Goal: Transaction & Acquisition: Book appointment/travel/reservation

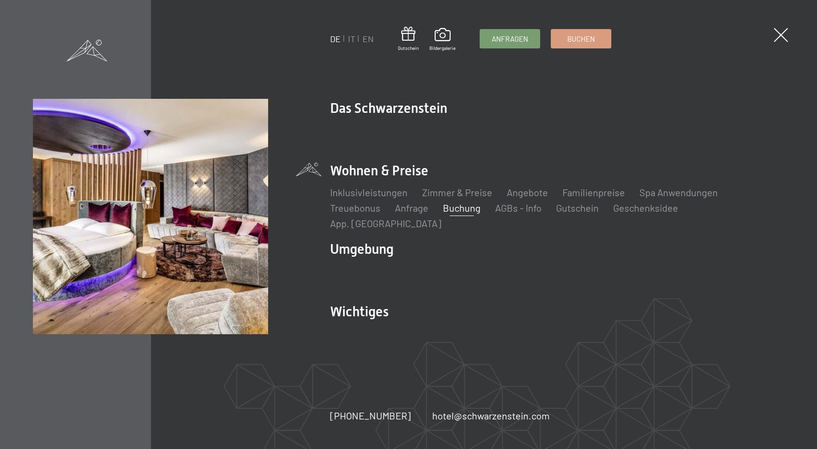
click at [466, 198] on link "Zimmer & Preise" at bounding box center [457, 192] width 70 height 12
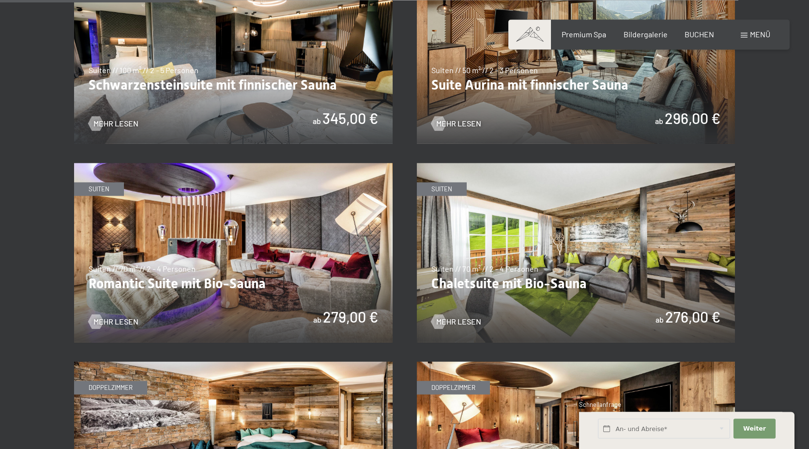
scroll to position [691, 0]
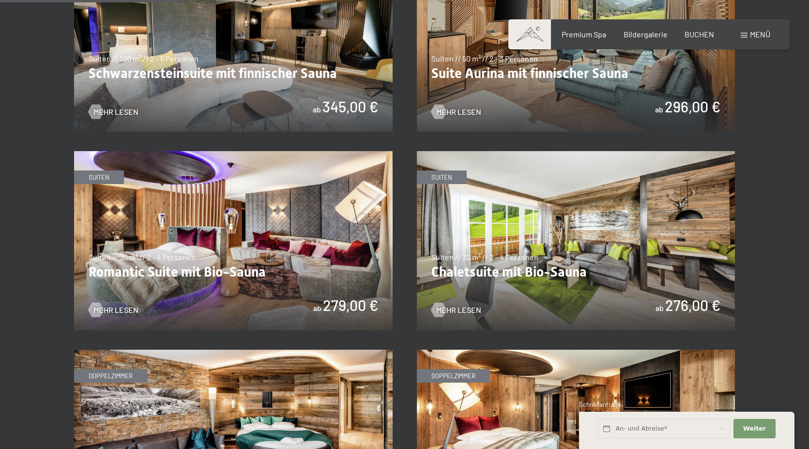
click at [218, 208] on img at bounding box center [233, 240] width 319 height 179
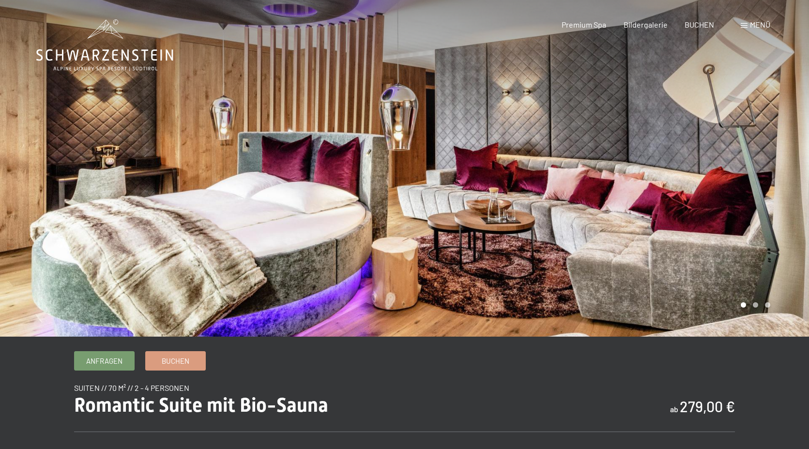
click at [621, 260] on div at bounding box center [607, 168] width 405 height 336
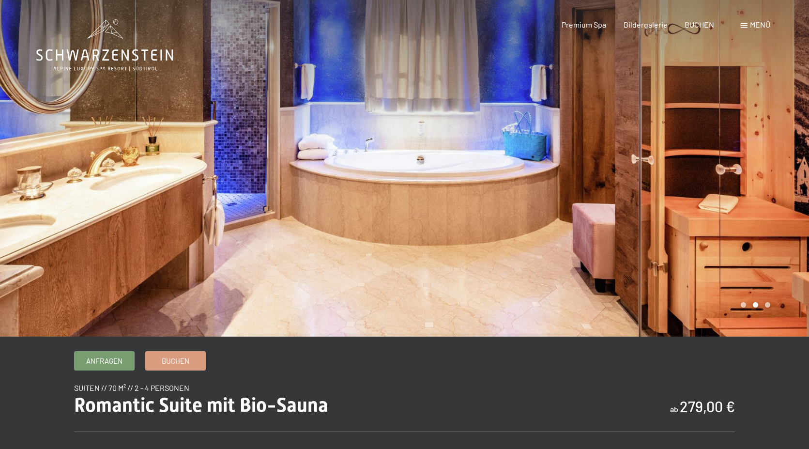
click at [621, 260] on div at bounding box center [607, 168] width 405 height 336
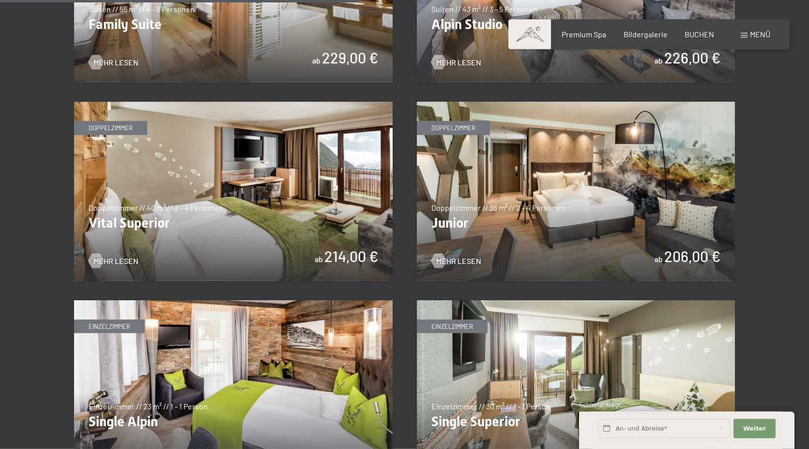
scroll to position [1333, 0]
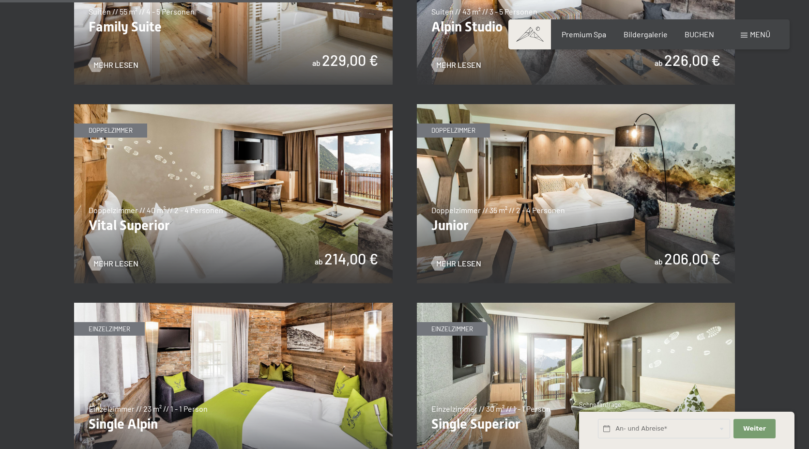
click at [180, 166] on img at bounding box center [233, 193] width 319 height 179
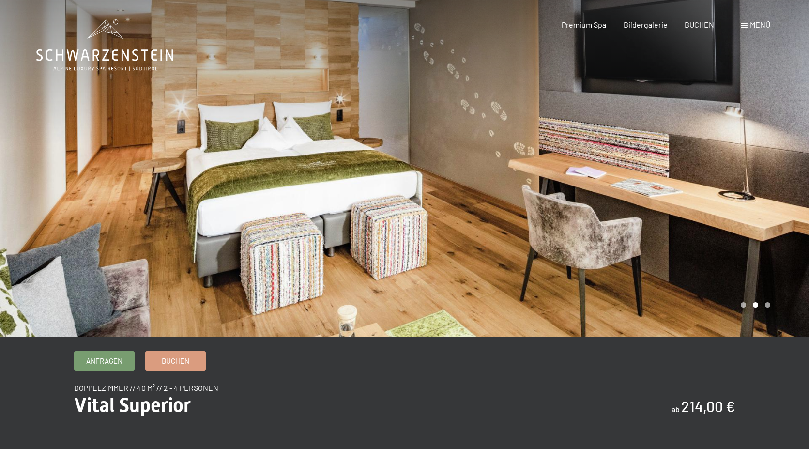
click at [479, 232] on div at bounding box center [607, 168] width 405 height 336
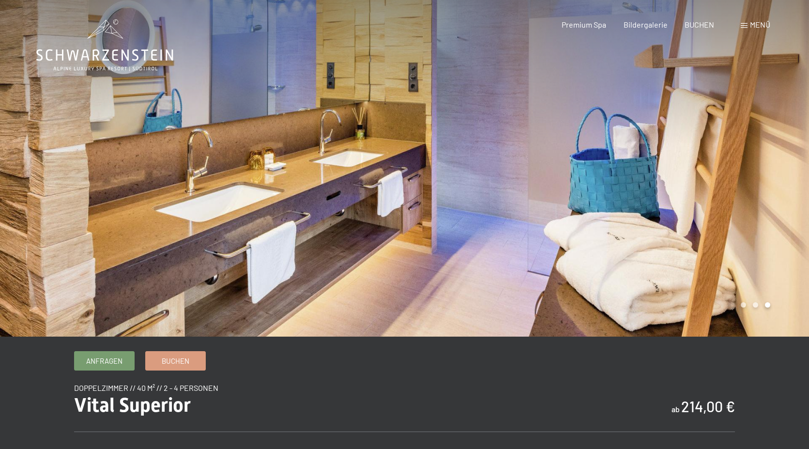
click at [479, 232] on div at bounding box center [607, 168] width 405 height 336
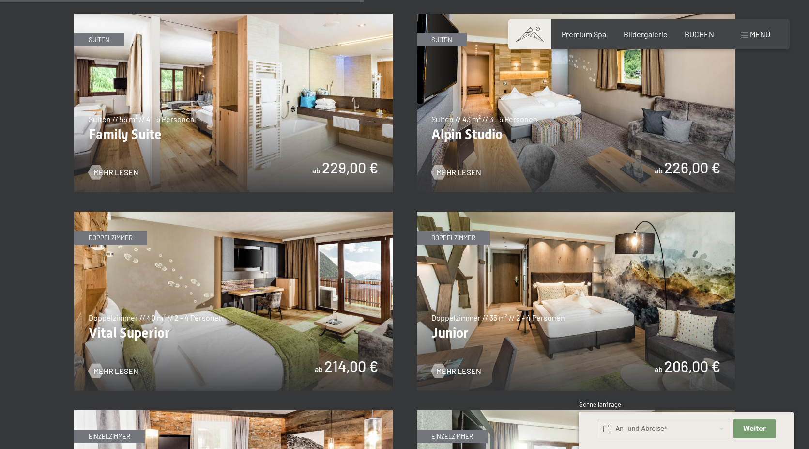
scroll to position [1383, 0]
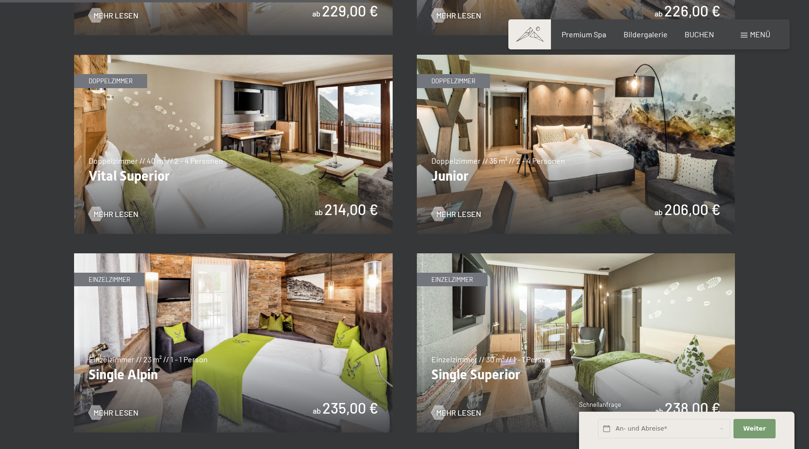
click at [518, 139] on img at bounding box center [576, 144] width 319 height 179
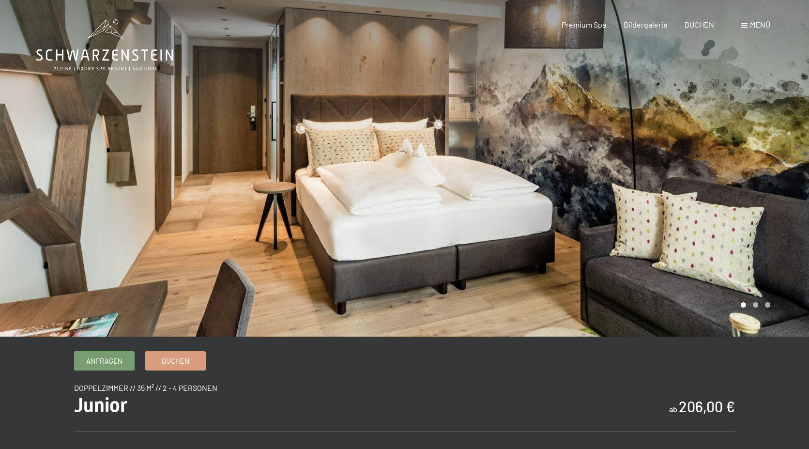
click at [561, 213] on div at bounding box center [607, 168] width 405 height 336
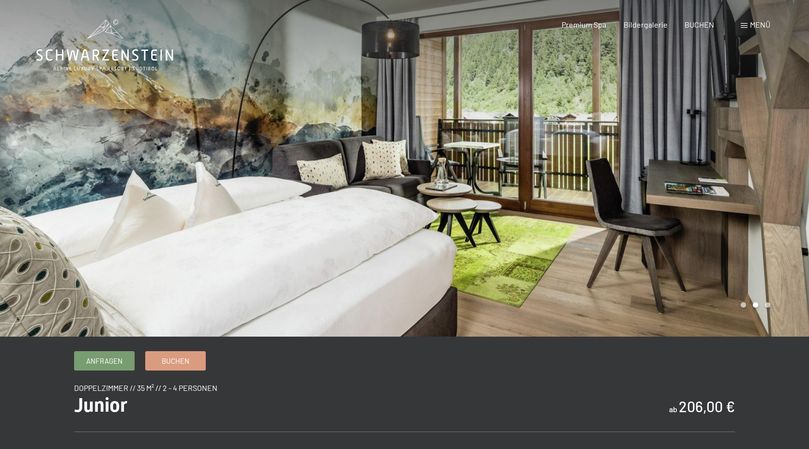
click at [561, 213] on div at bounding box center [607, 168] width 405 height 336
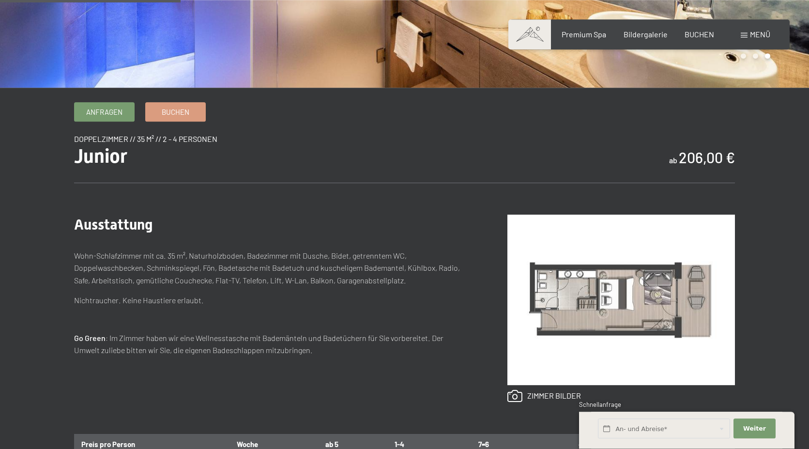
scroll to position [247, 0]
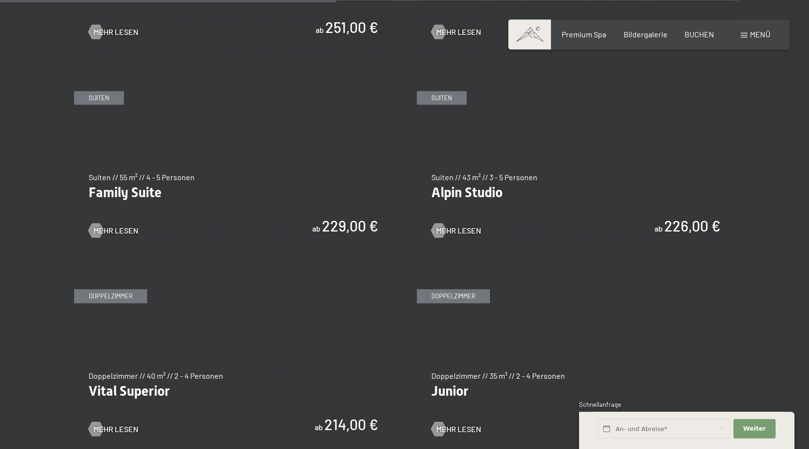
scroll to position [1136, 0]
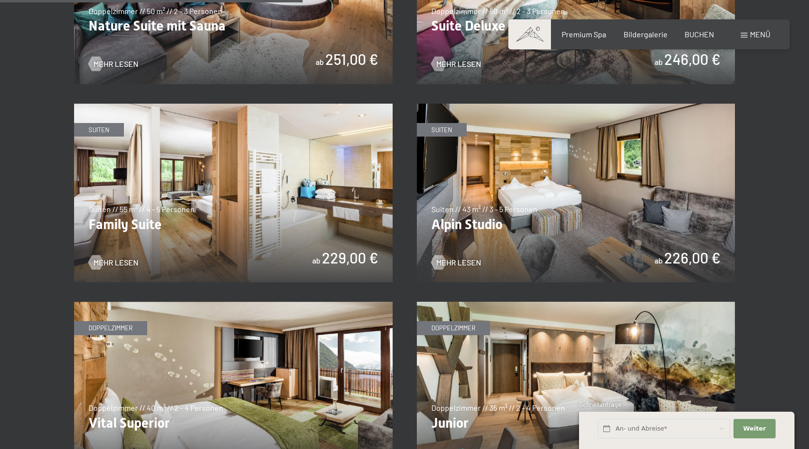
click at [305, 173] on img at bounding box center [233, 193] width 319 height 179
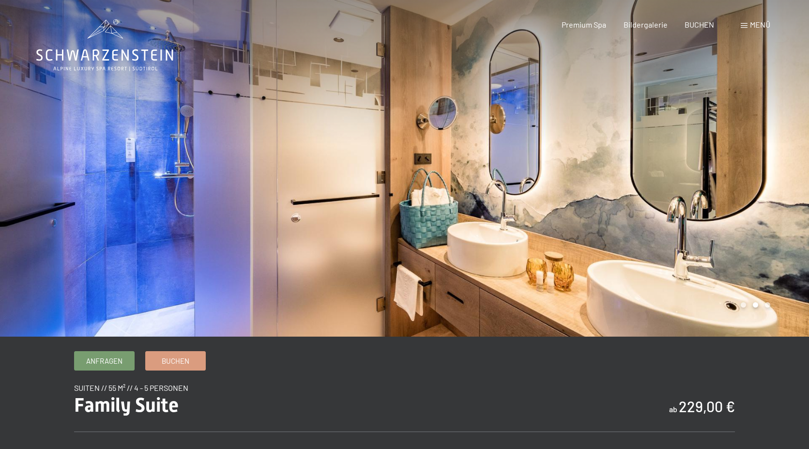
click at [601, 222] on div at bounding box center [607, 168] width 405 height 336
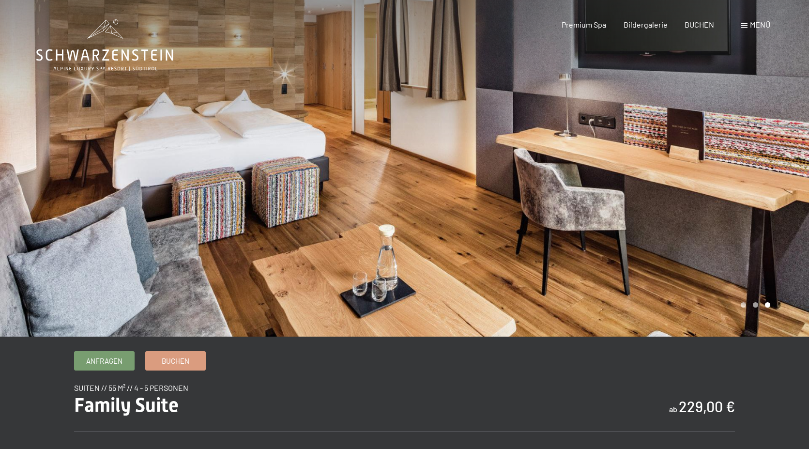
click at [596, 171] on div at bounding box center [607, 168] width 405 height 336
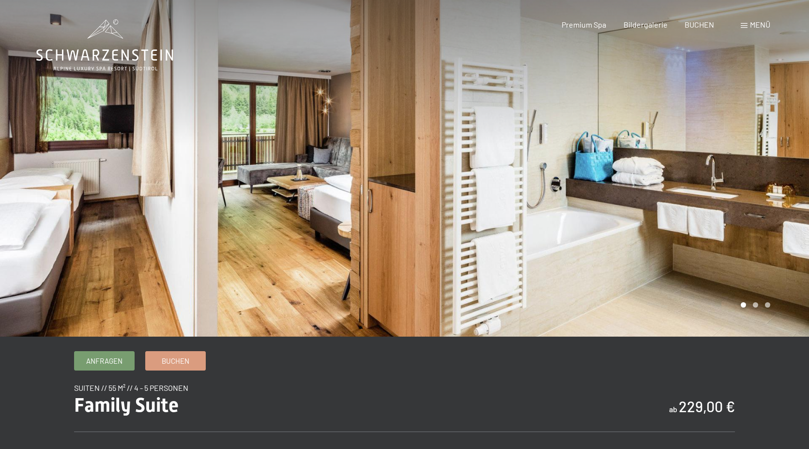
click at [693, 173] on div at bounding box center [607, 168] width 405 height 336
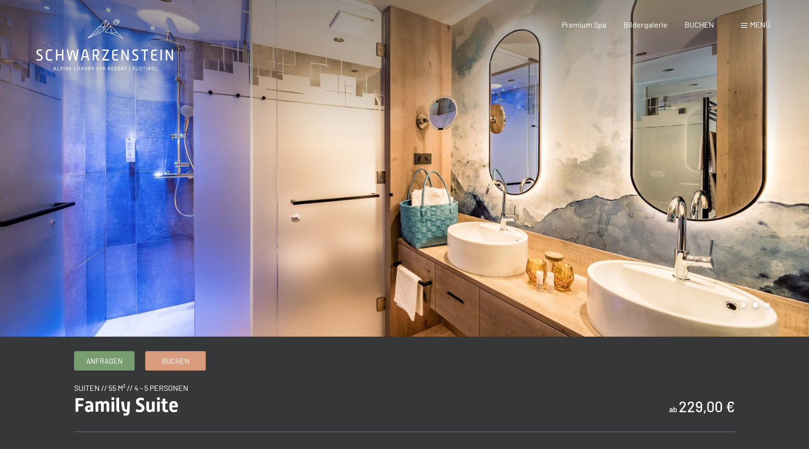
click at [693, 173] on div at bounding box center [607, 168] width 405 height 336
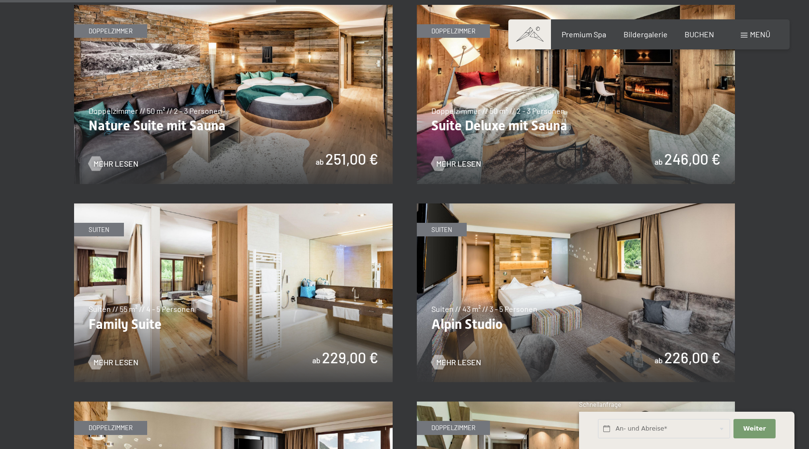
scroll to position [1037, 0]
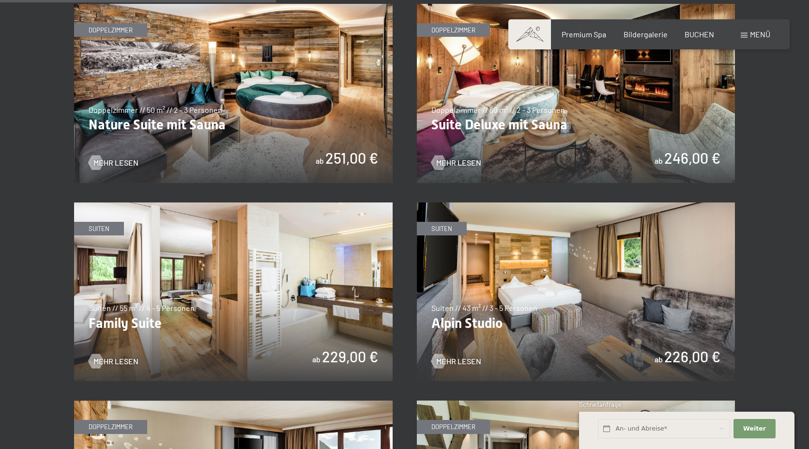
click at [498, 264] on img at bounding box center [576, 291] width 319 height 179
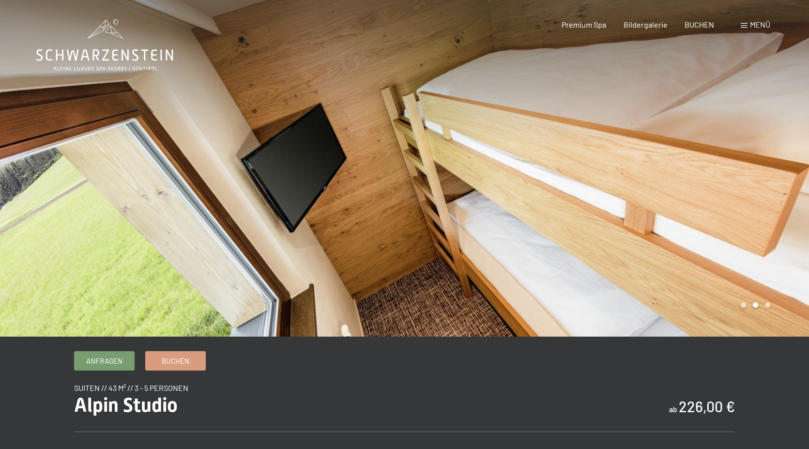
click at [548, 251] on div at bounding box center [607, 168] width 405 height 336
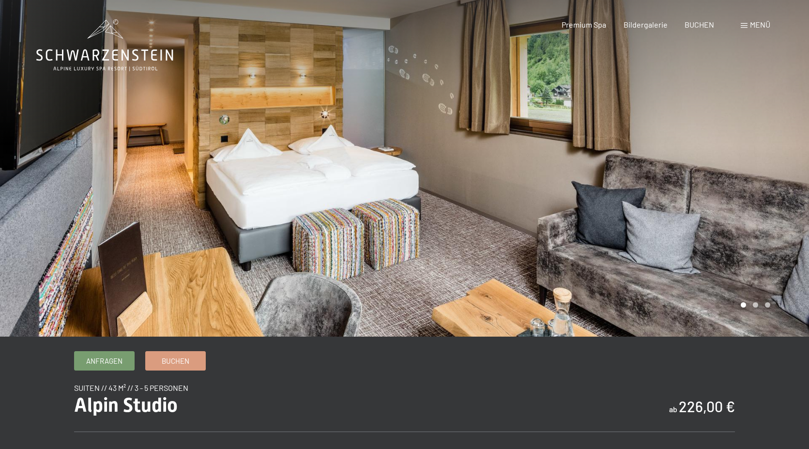
click at [548, 251] on div at bounding box center [607, 168] width 405 height 336
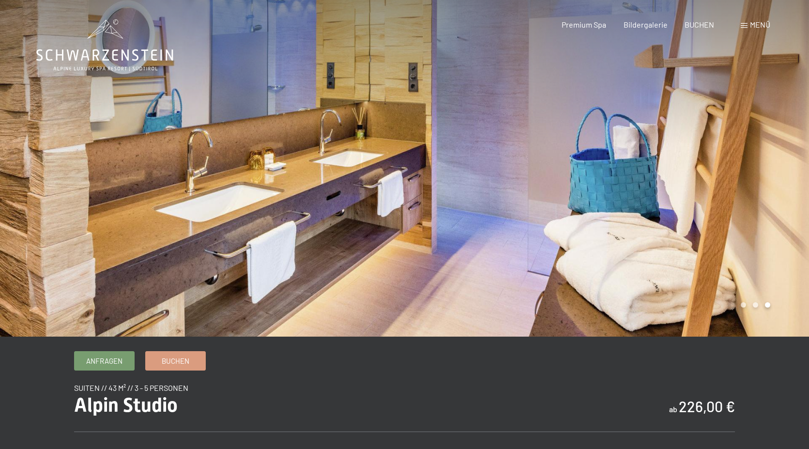
click at [548, 251] on div at bounding box center [607, 168] width 405 height 336
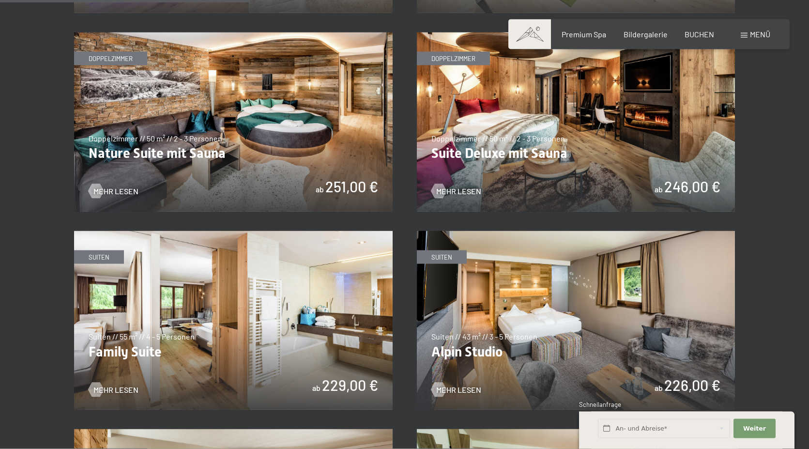
scroll to position [938, 0]
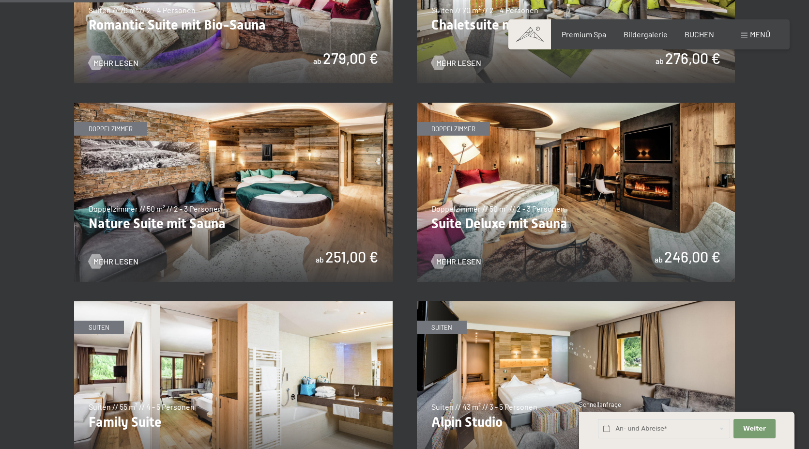
click at [268, 179] on img at bounding box center [233, 192] width 319 height 179
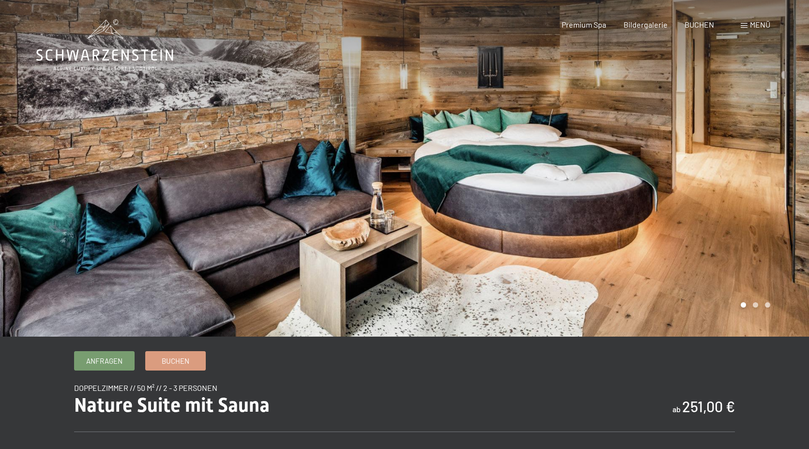
click at [769, 233] on div at bounding box center [607, 168] width 405 height 336
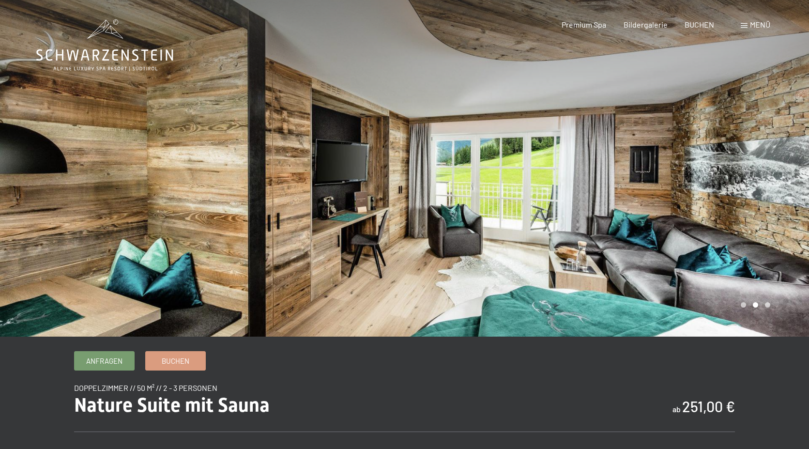
click at [768, 233] on div at bounding box center [607, 168] width 405 height 336
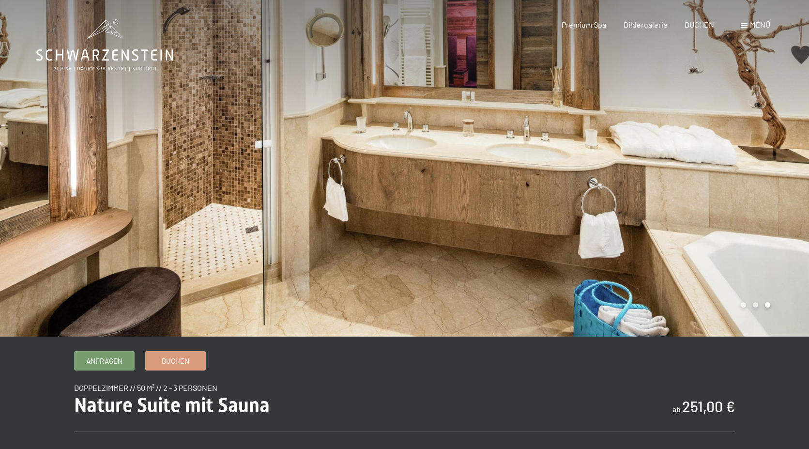
click at [768, 233] on div at bounding box center [607, 168] width 405 height 336
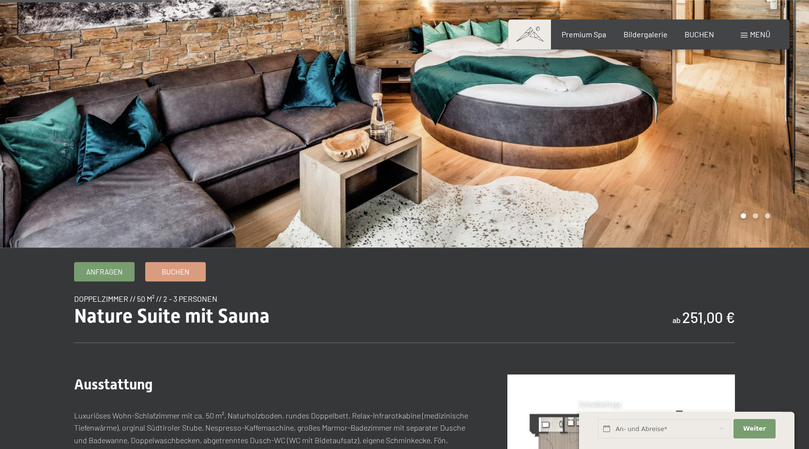
scroll to position [49, 0]
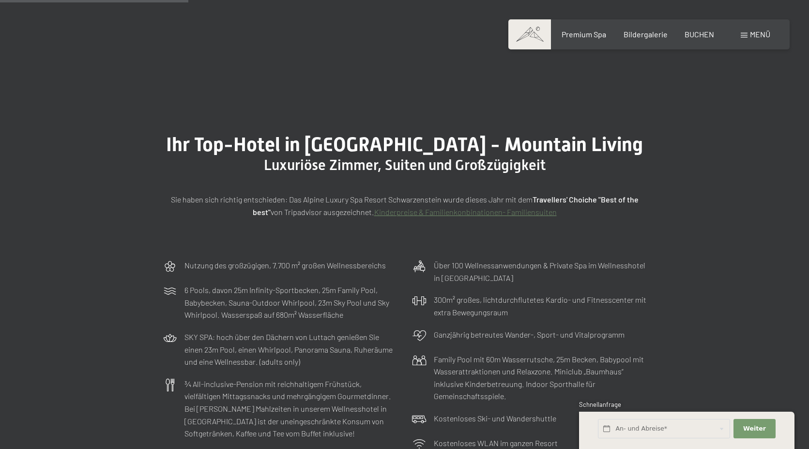
scroll to position [839, 0]
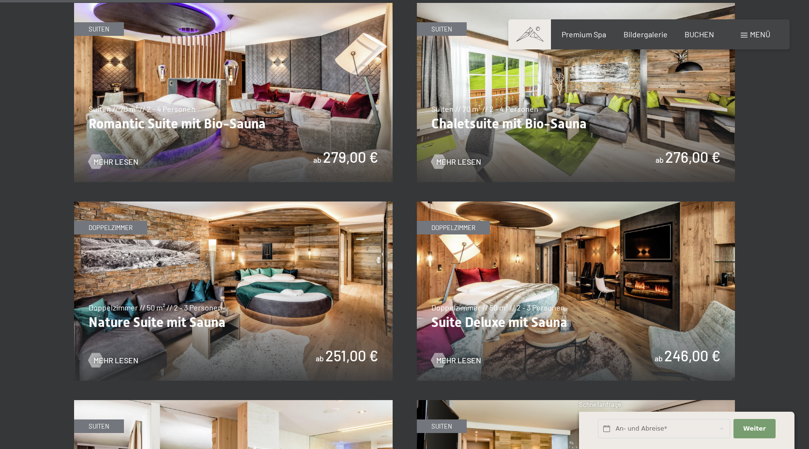
click at [450, 244] on img at bounding box center [576, 290] width 319 height 179
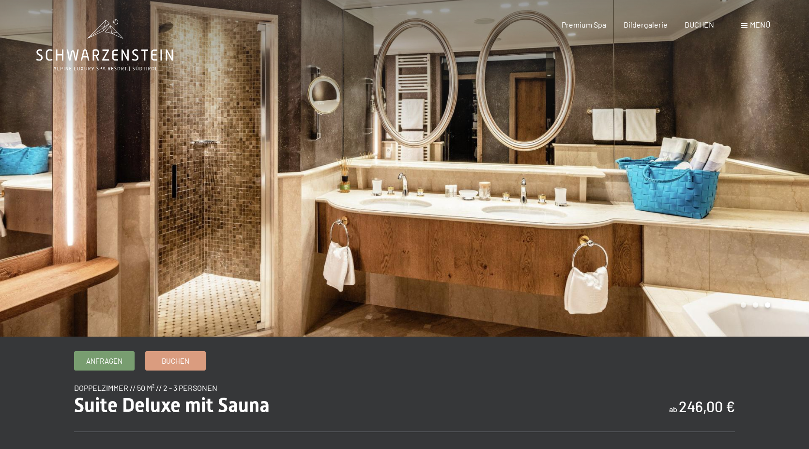
click at [730, 195] on div at bounding box center [607, 168] width 405 height 336
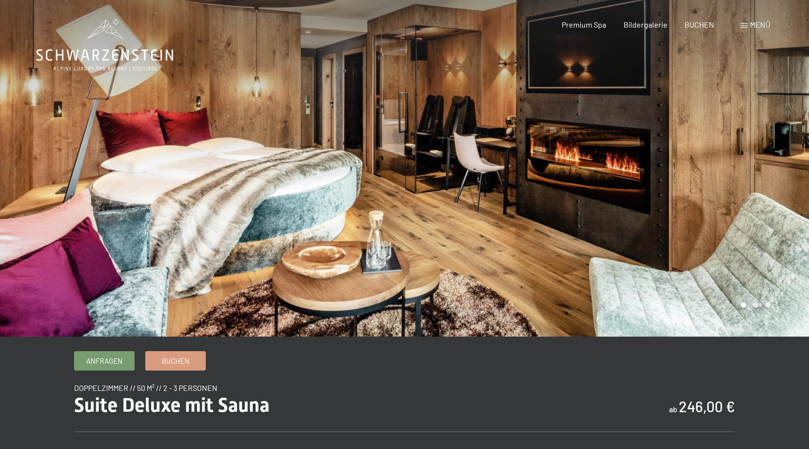
click at [730, 195] on div at bounding box center [607, 168] width 405 height 336
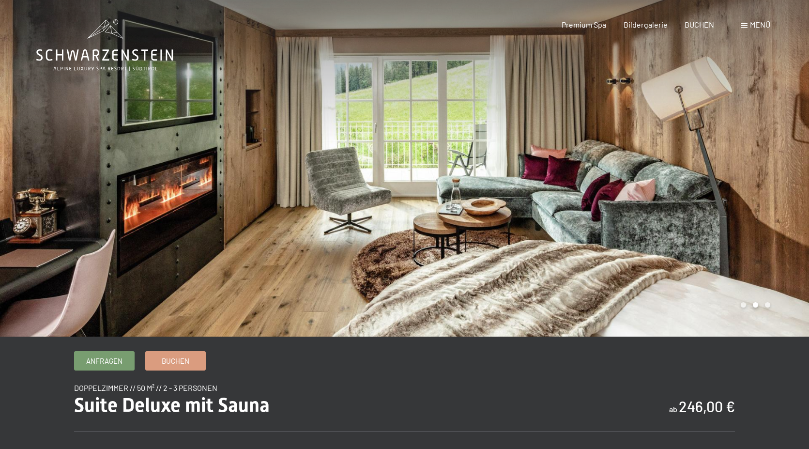
click at [730, 195] on div at bounding box center [607, 168] width 405 height 336
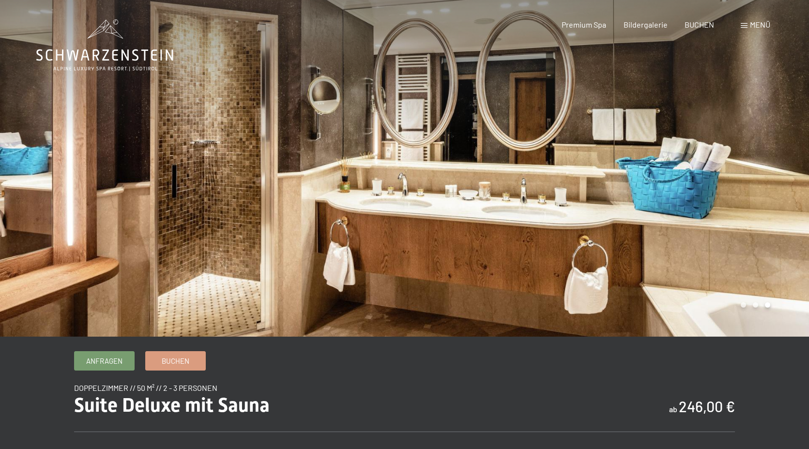
click at [730, 195] on div at bounding box center [607, 168] width 405 height 336
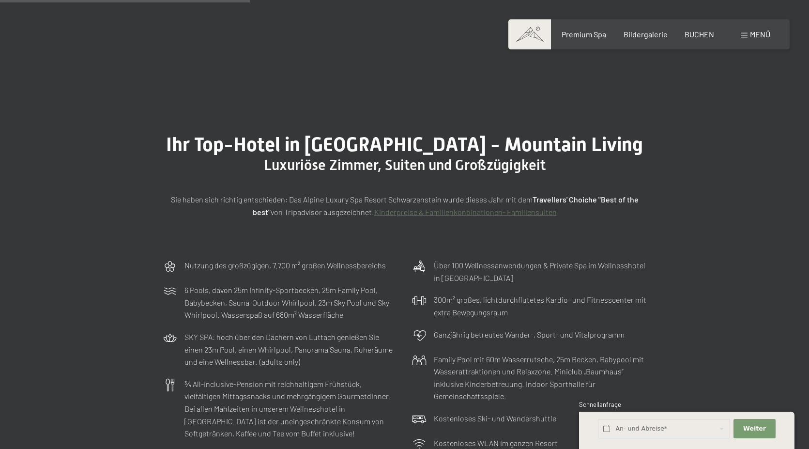
scroll to position [741, 0]
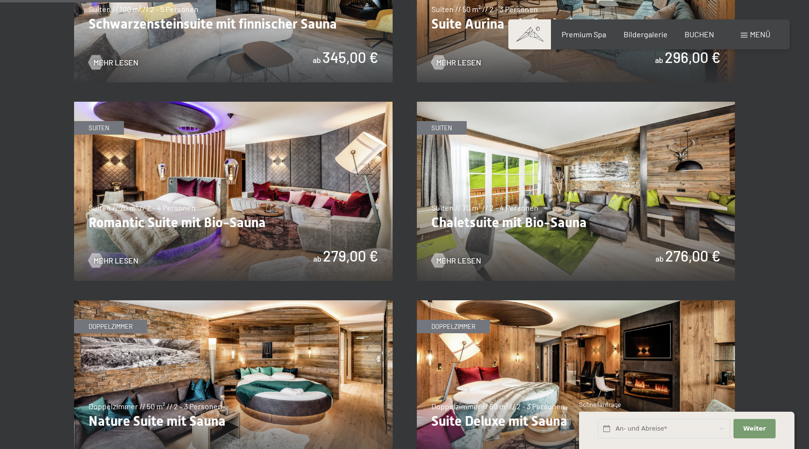
click at [180, 181] on img at bounding box center [233, 191] width 319 height 179
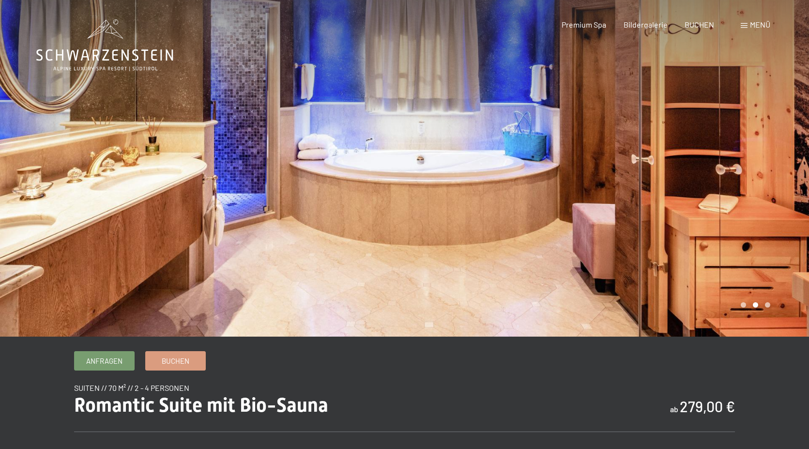
click at [746, 187] on div at bounding box center [607, 168] width 405 height 336
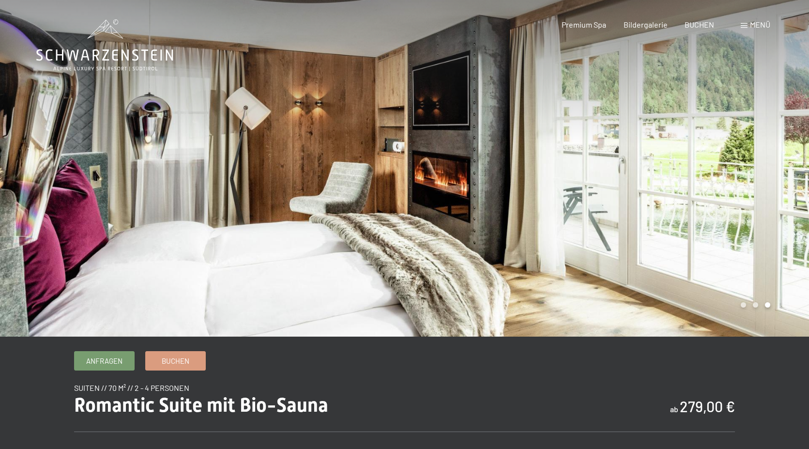
click at [745, 187] on div at bounding box center [607, 168] width 405 height 336
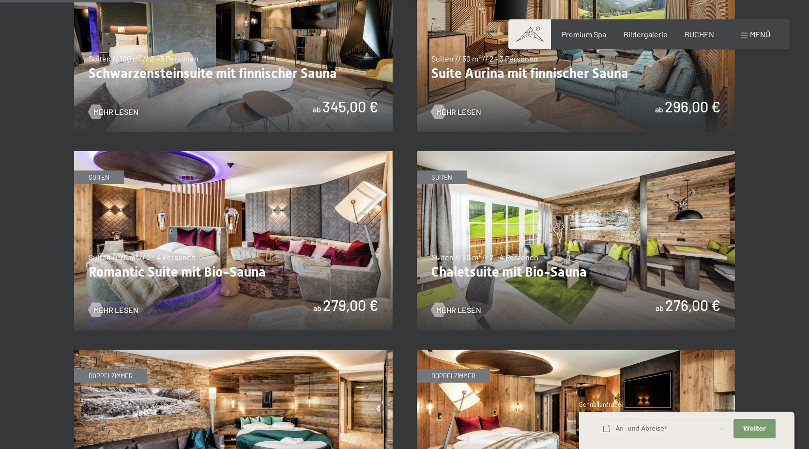
scroll to position [691, 0]
click at [461, 284] on img at bounding box center [576, 240] width 319 height 179
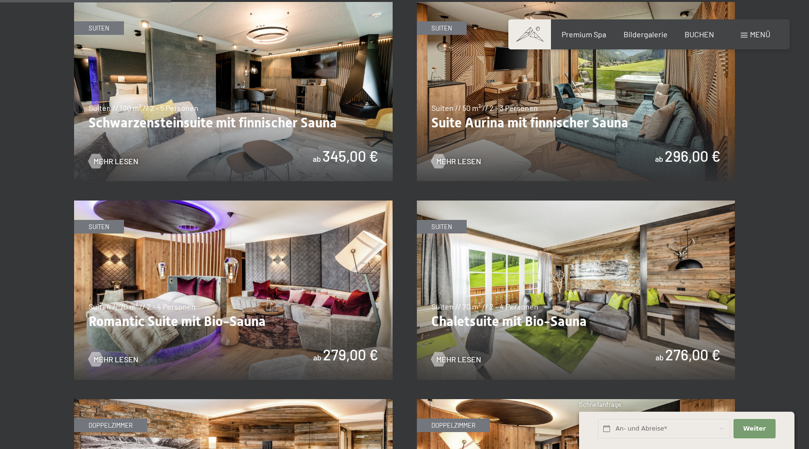
scroll to position [642, 0]
click at [310, 54] on img at bounding box center [233, 91] width 319 height 179
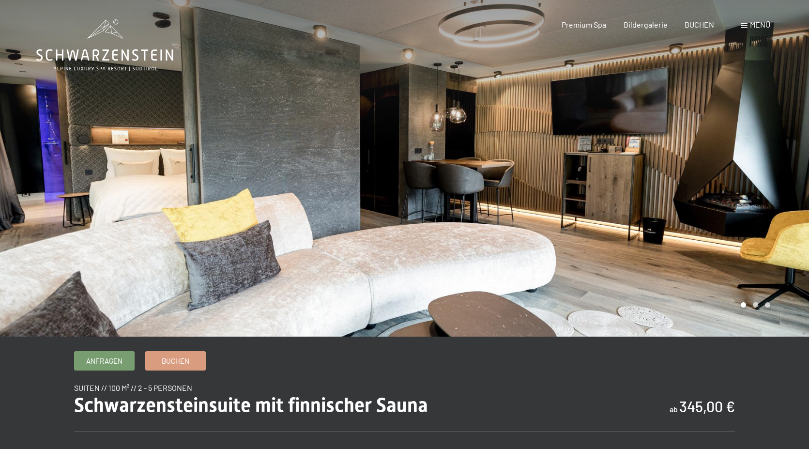
click at [635, 191] on div at bounding box center [607, 168] width 405 height 336
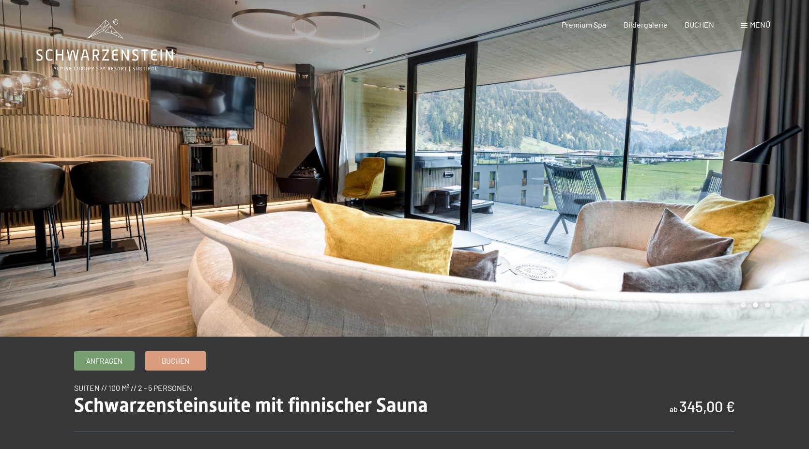
click at [635, 191] on div at bounding box center [607, 168] width 405 height 336
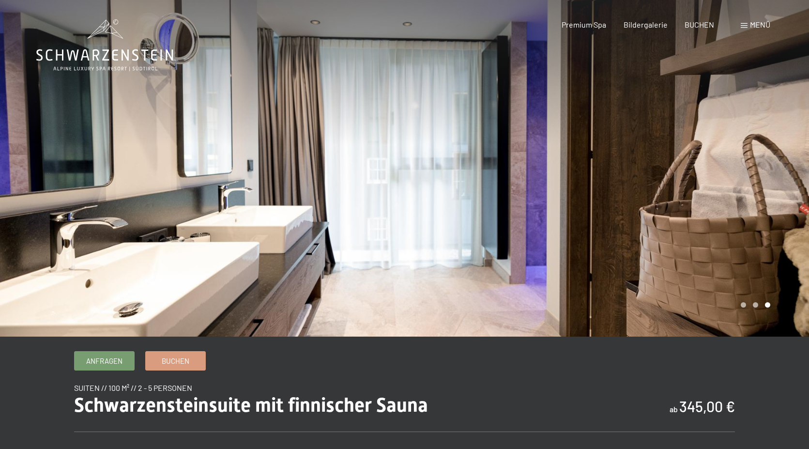
click at [635, 191] on div at bounding box center [607, 168] width 405 height 336
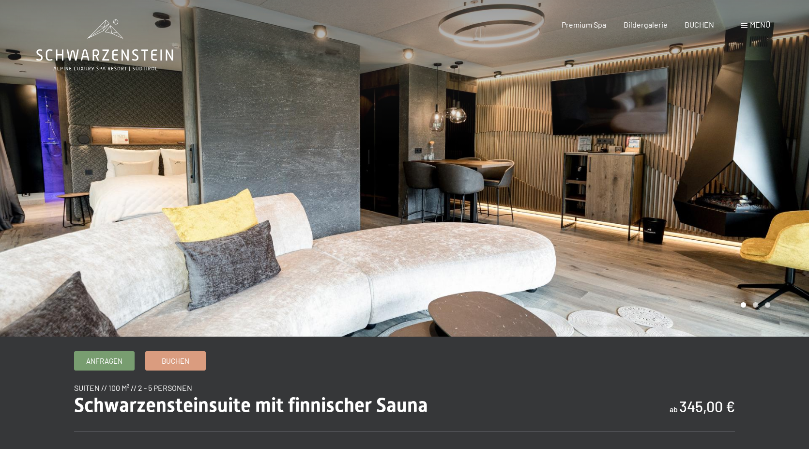
click at [635, 191] on div at bounding box center [607, 168] width 405 height 336
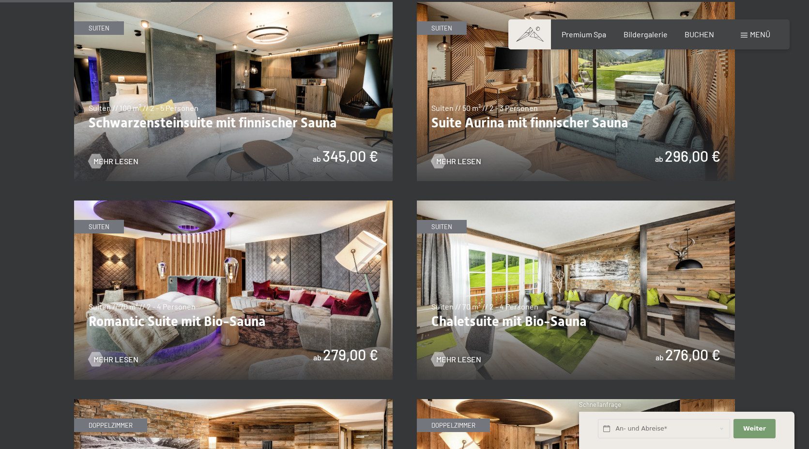
scroll to position [642, 0]
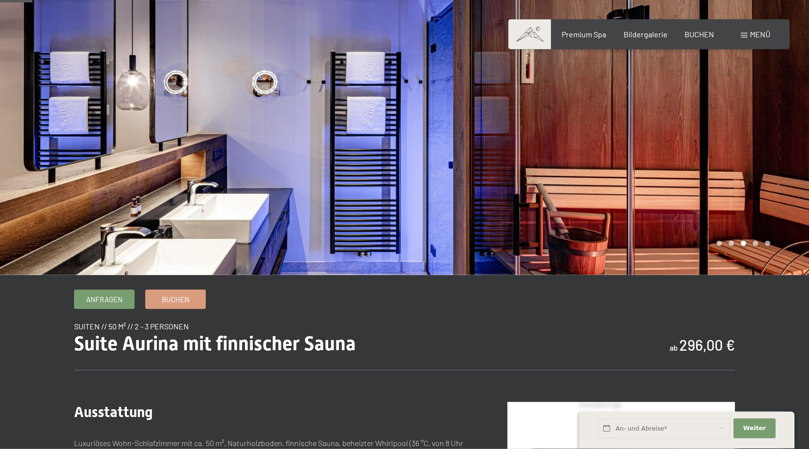
scroll to position [49, 0]
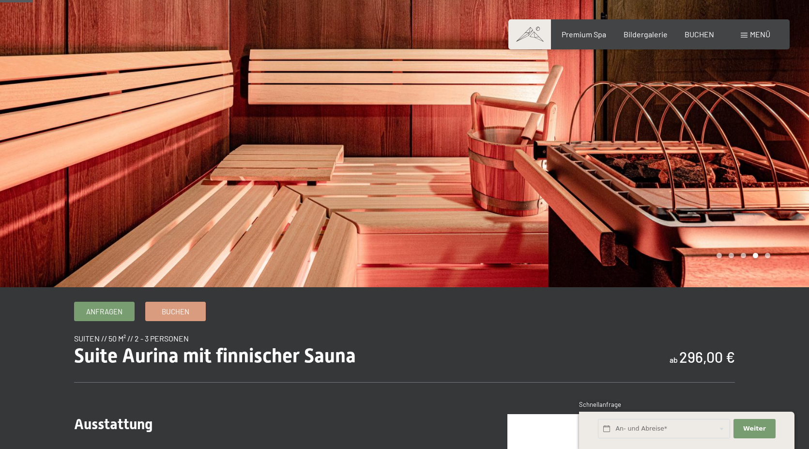
click at [591, 198] on div at bounding box center [607, 119] width 405 height 336
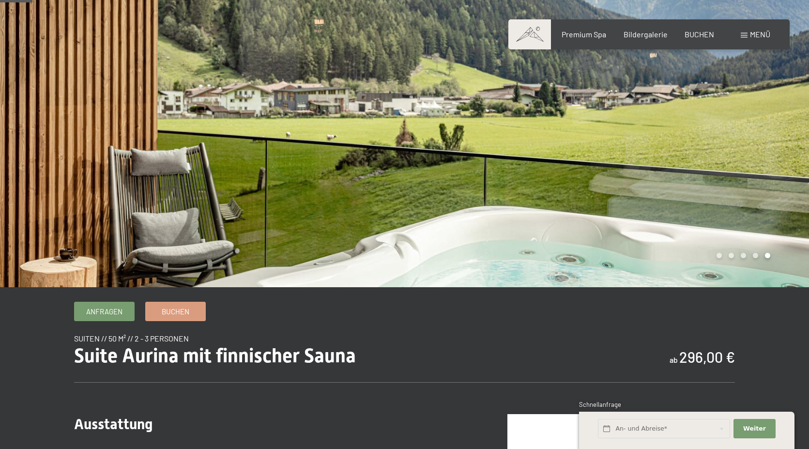
click at [591, 198] on div at bounding box center [607, 119] width 405 height 336
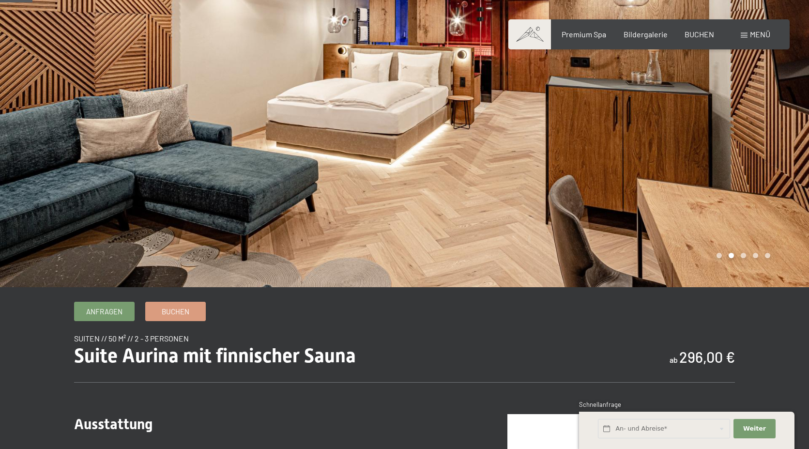
click at [591, 198] on div at bounding box center [607, 119] width 405 height 336
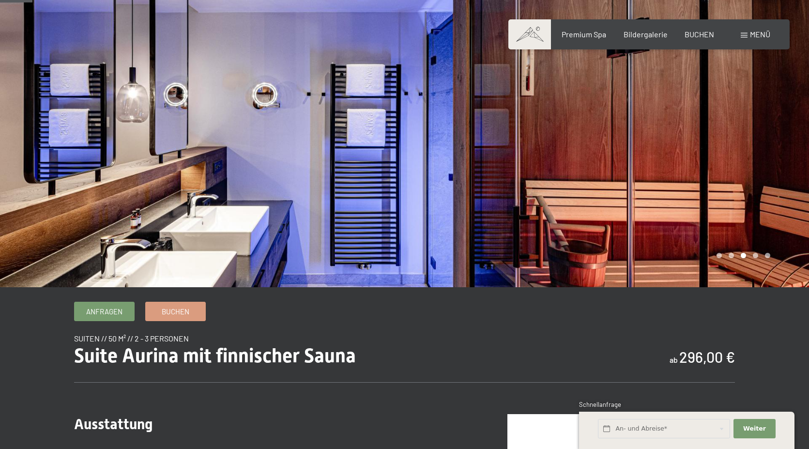
click at [591, 198] on div at bounding box center [607, 119] width 405 height 336
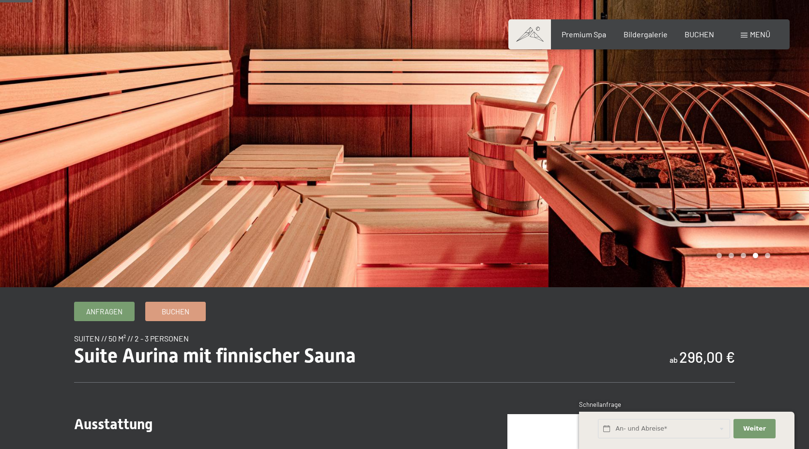
click at [591, 198] on div at bounding box center [607, 119] width 405 height 336
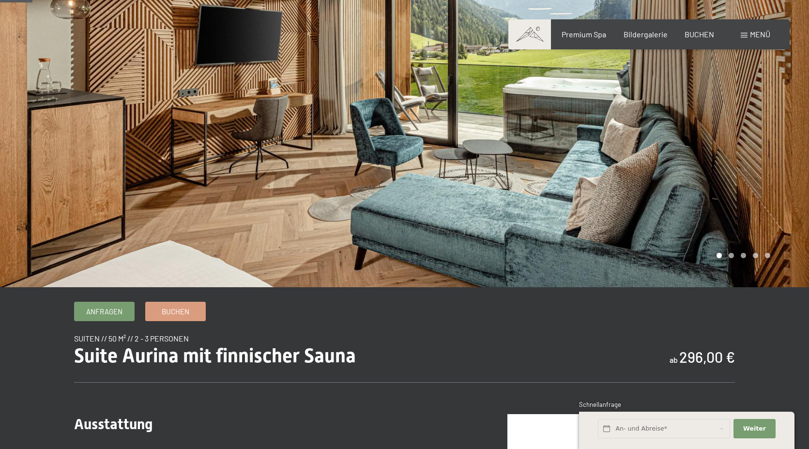
click at [579, 40] on div "Buchen Anfragen Premium Spa Bildergalerie BUCHEN Menü DE IT EN Gutschein Bilder…" at bounding box center [649, 34] width 243 height 11
click at [579, 35] on span "Premium Spa" at bounding box center [584, 32] width 45 height 9
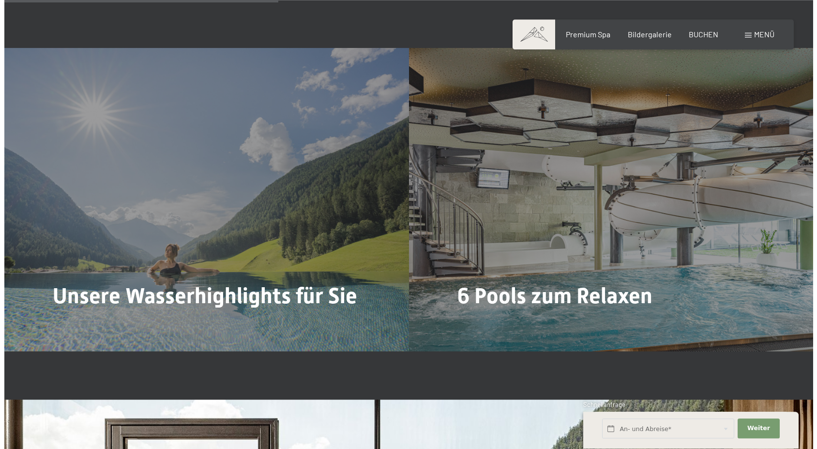
scroll to position [2617, 0]
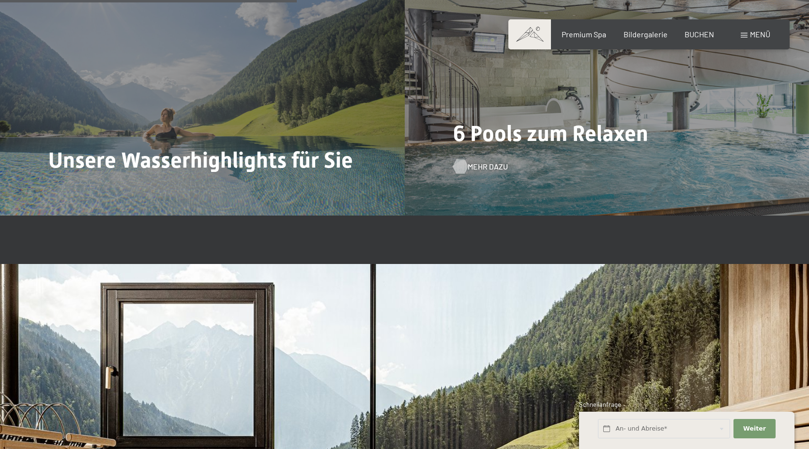
click at [459, 159] on div at bounding box center [460, 166] width 8 height 15
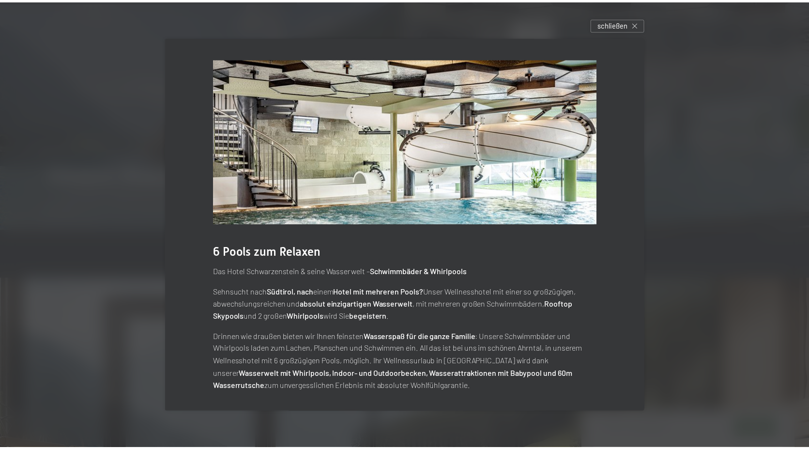
scroll to position [1, 0]
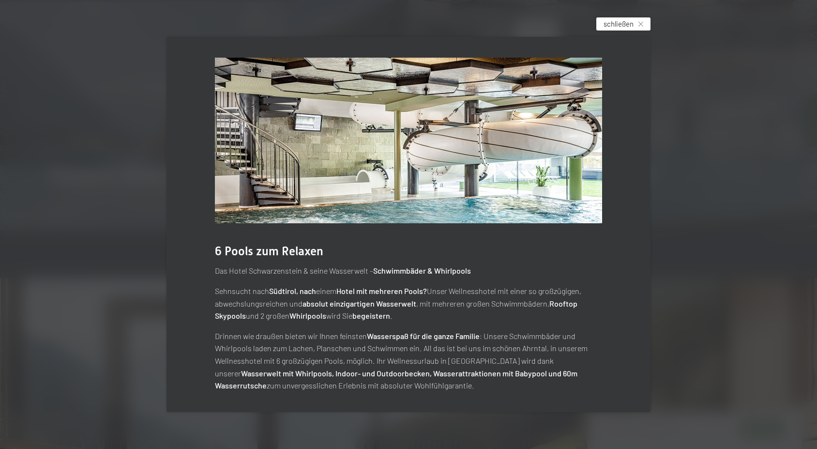
click at [639, 22] on icon at bounding box center [640, 24] width 5 height 5
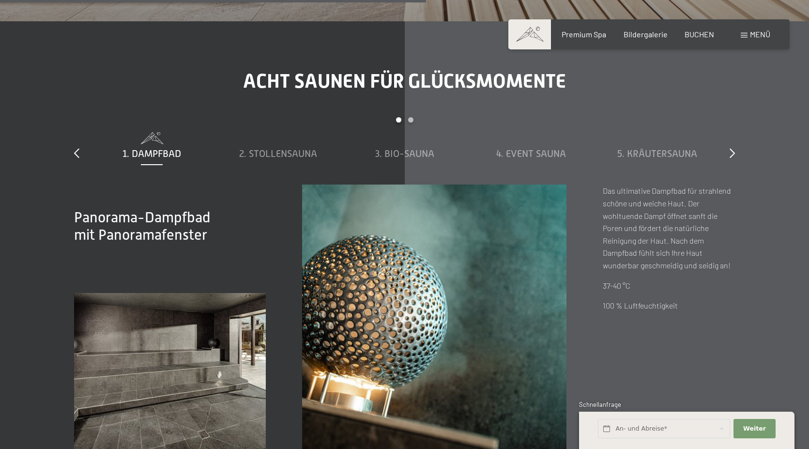
scroll to position [3111, 0]
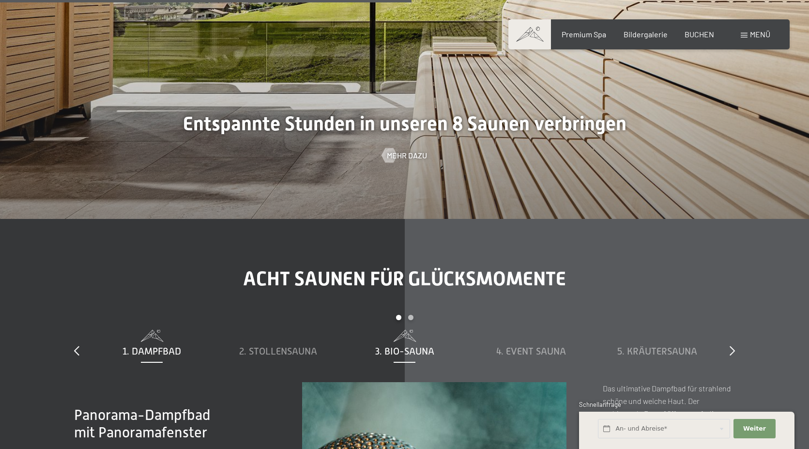
click at [402, 346] on span "3. Bio-Sauna" at bounding box center [404, 351] width 59 height 11
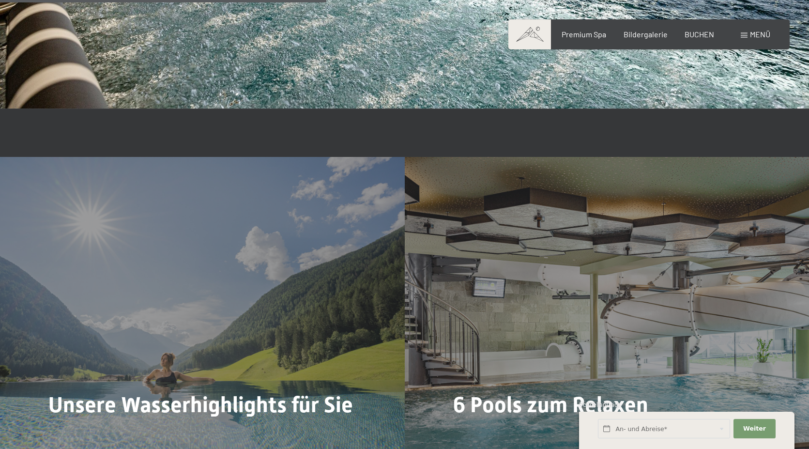
scroll to position [2271, 0]
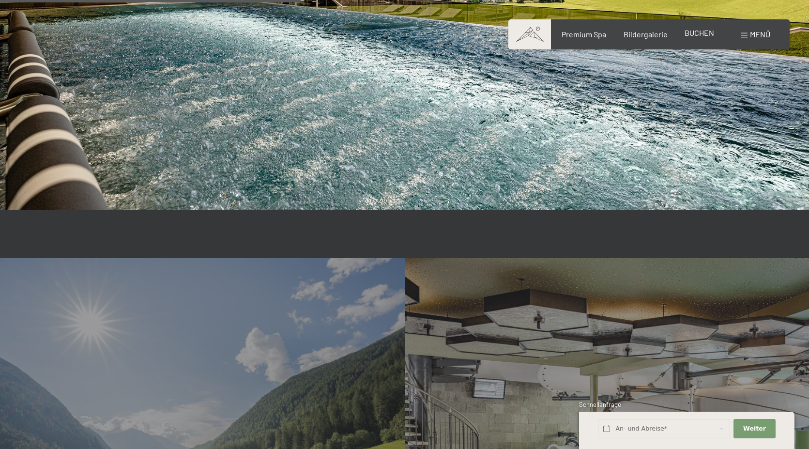
click at [709, 35] on span "BUCHEN" at bounding box center [699, 32] width 30 height 9
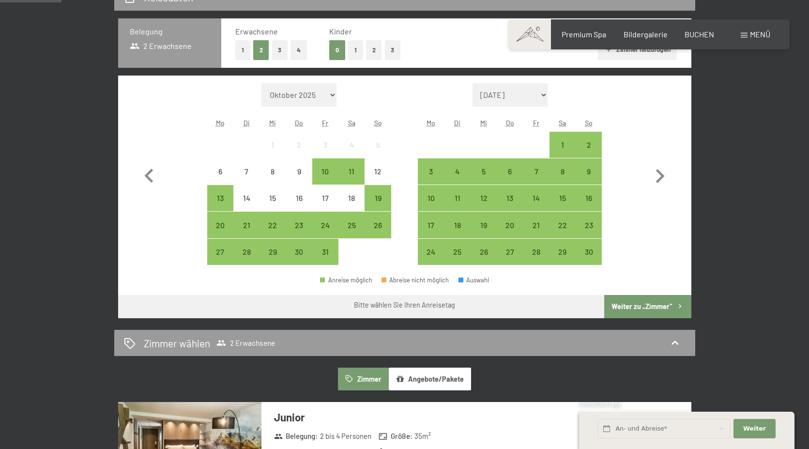
scroll to position [247, 0]
click at [658, 175] on icon "button" at bounding box center [660, 176] width 28 height 28
select select "[DATE]"
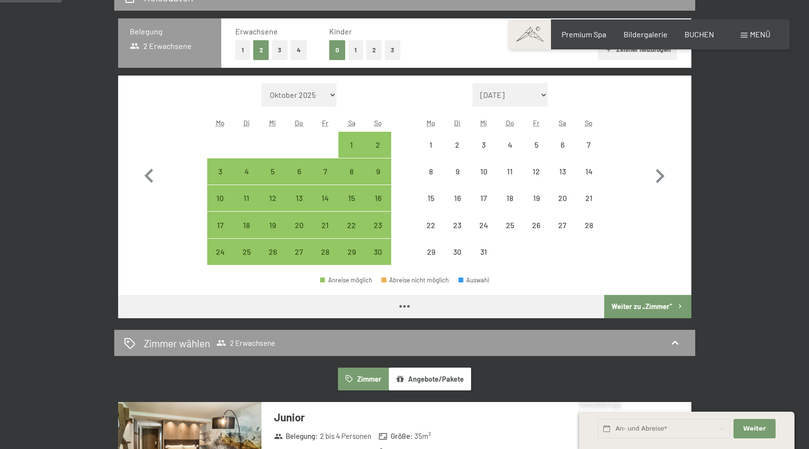
select select "[DATE]"
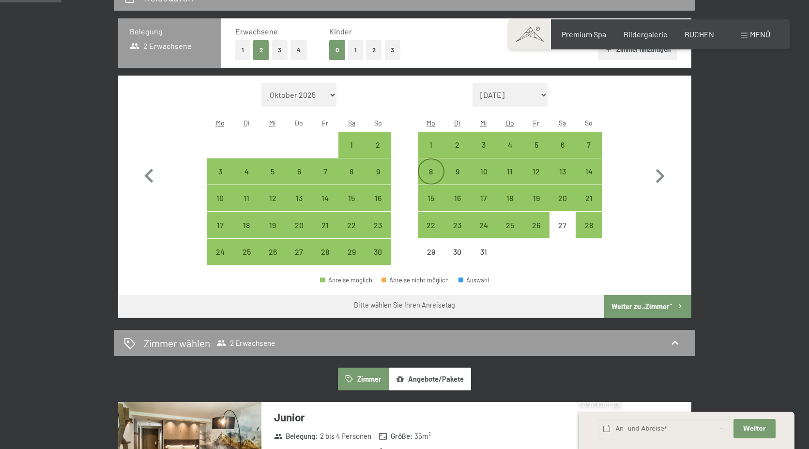
click at [426, 167] on div "8" at bounding box center [431, 171] width 24 height 24
select select "[DATE]"
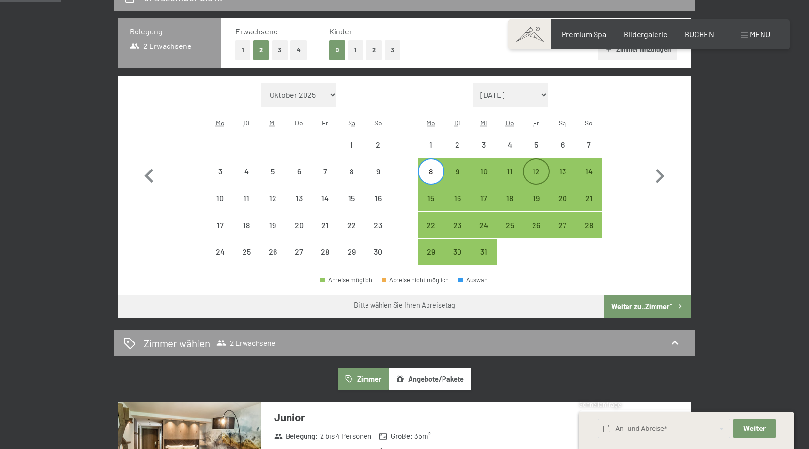
click at [532, 177] on div "12" at bounding box center [536, 179] width 24 height 24
select select "[DATE]"
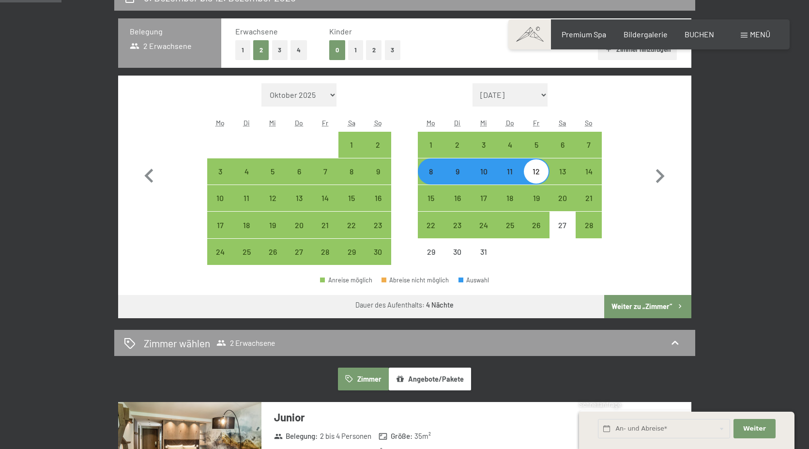
click at [672, 310] on button "Weiter zu „Zimmer“" at bounding box center [647, 306] width 87 height 23
select select "[DATE]"
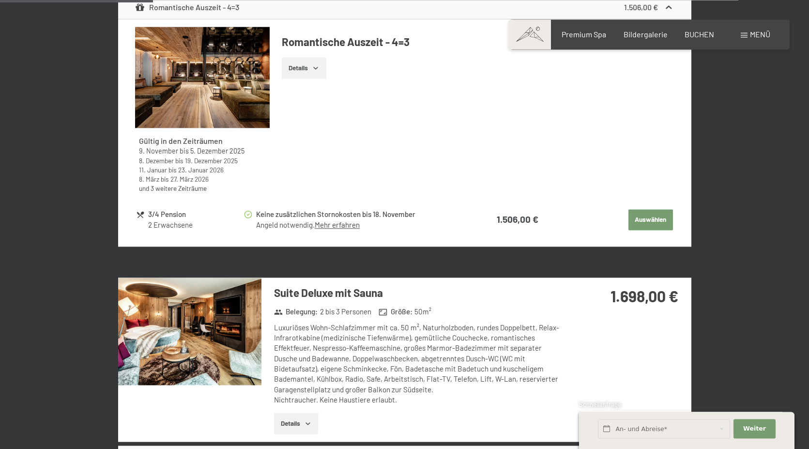
scroll to position [922, 0]
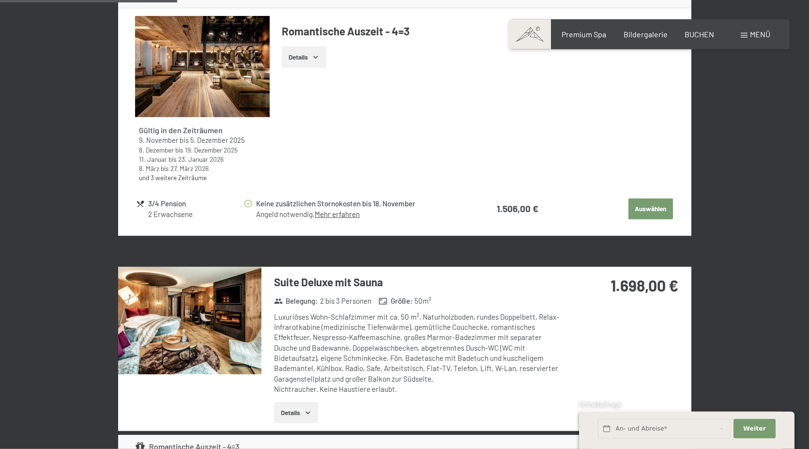
click at [307, 412] on icon "button" at bounding box center [308, 413] width 8 height 8
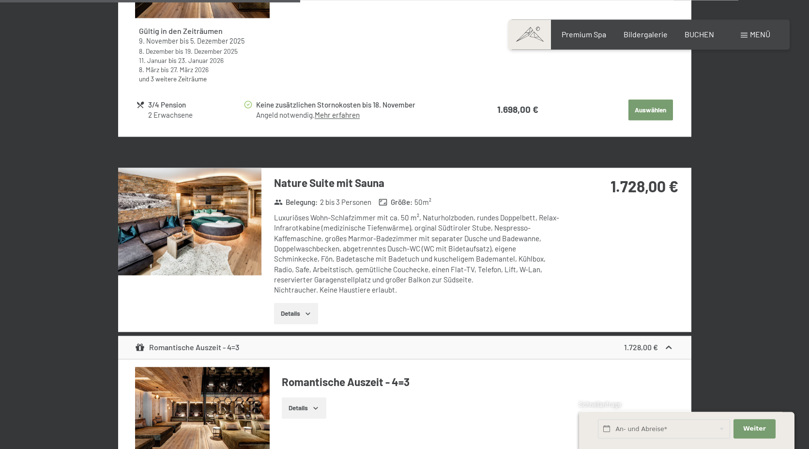
scroll to position [1613, 0]
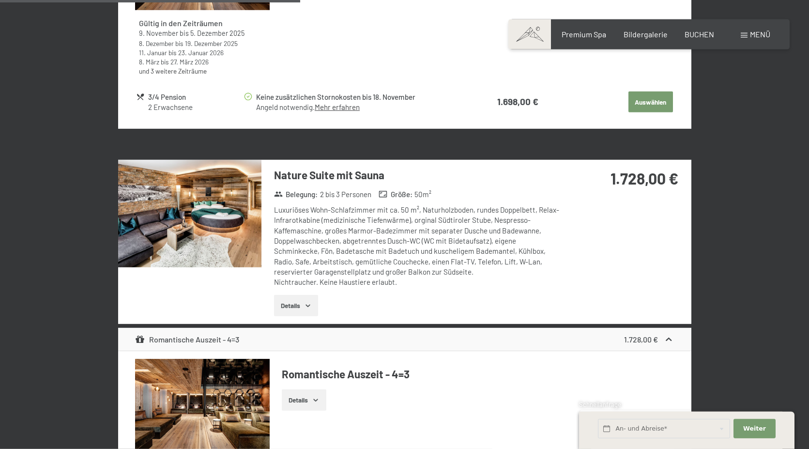
click at [315, 305] on button "Details" at bounding box center [296, 305] width 44 height 21
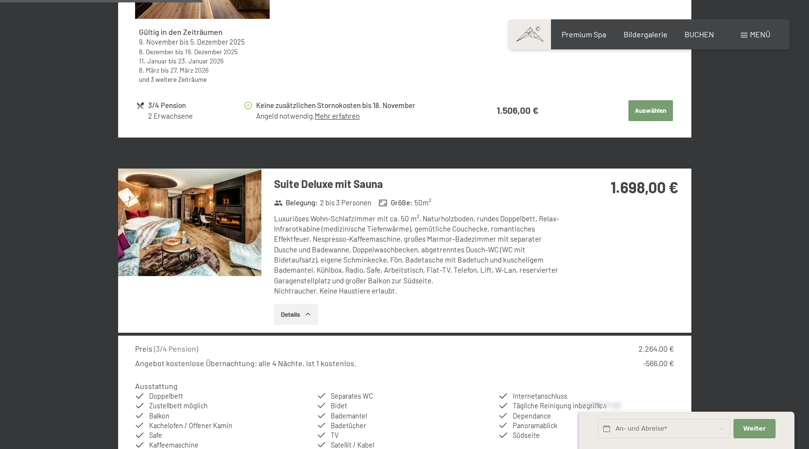
scroll to position [873, 0]
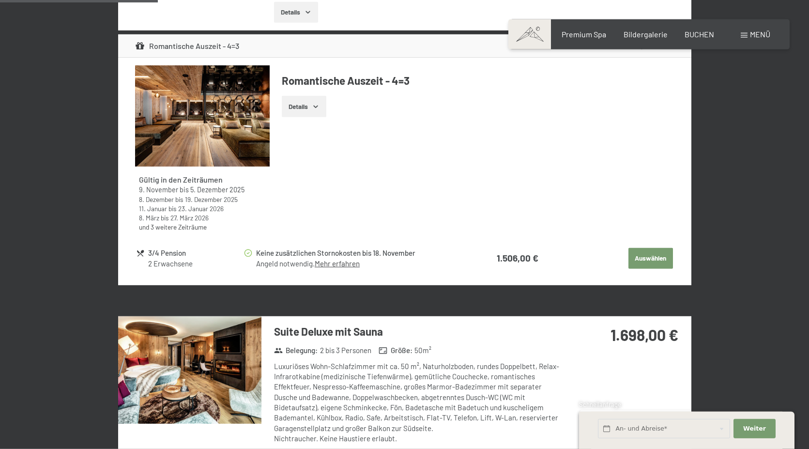
click at [236, 371] on img at bounding box center [189, 369] width 143 height 107
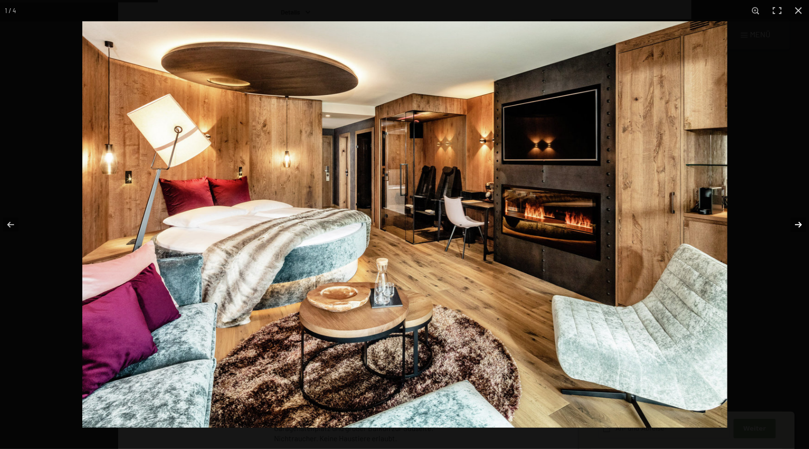
click at [803, 224] on button "button" at bounding box center [792, 224] width 34 height 48
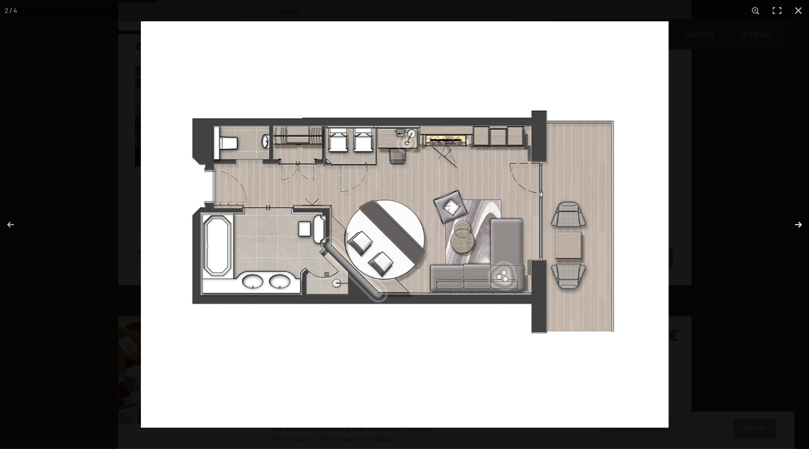
click at [803, 224] on button "button" at bounding box center [792, 224] width 34 height 48
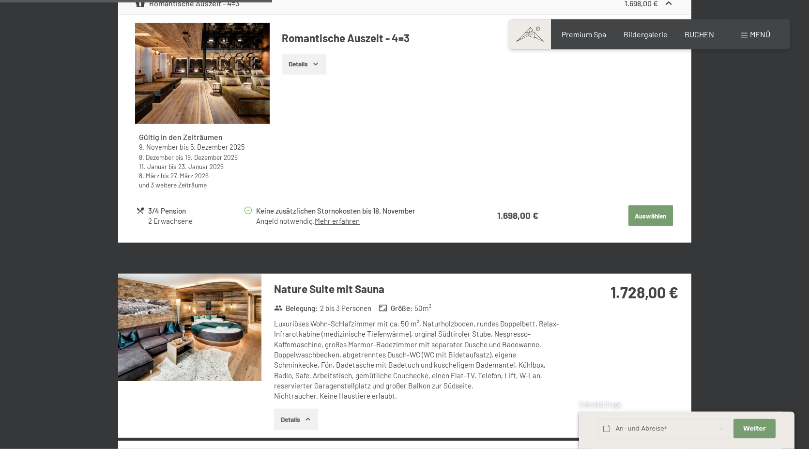
scroll to position [1515, 0]
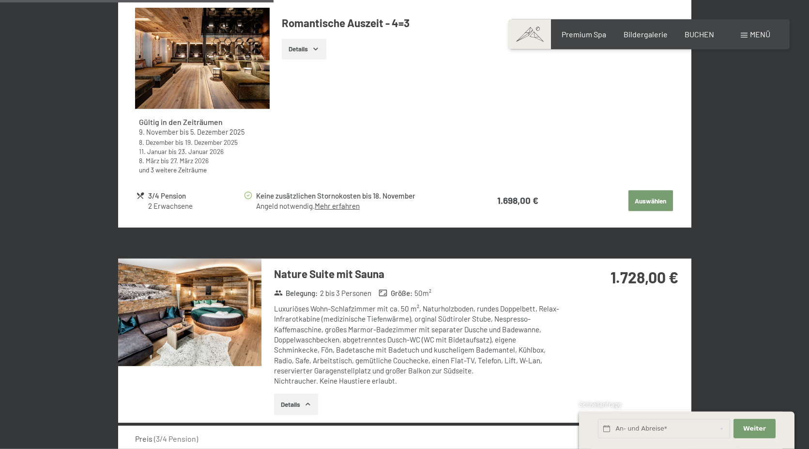
click at [644, 200] on button "Auswählen" at bounding box center [650, 200] width 45 height 21
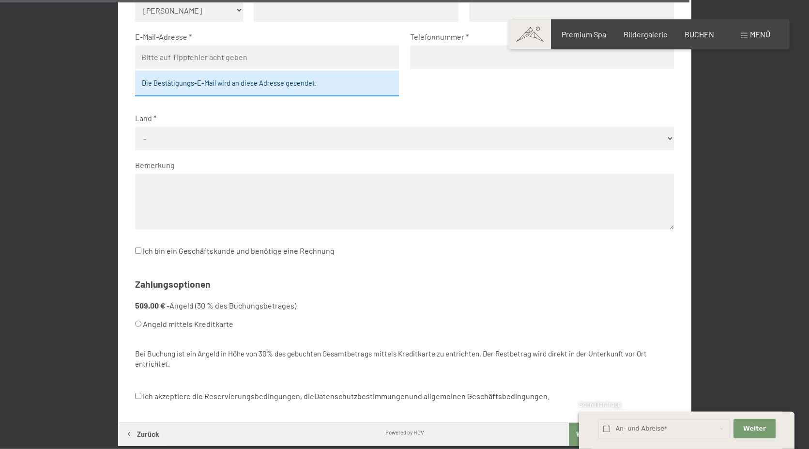
scroll to position [4083, 0]
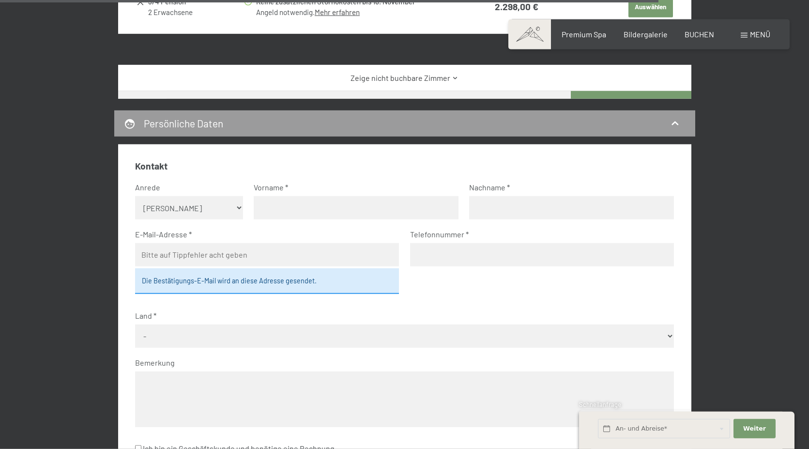
click at [135, 196] on select "Keine Angabe Frau Herr" at bounding box center [189, 207] width 108 height 23
select select "f"
click option "Frau" at bounding box center [0, 0] width 0 height 0
click at [260, 206] on input "text" at bounding box center [356, 207] width 205 height 23
type input "Irene"
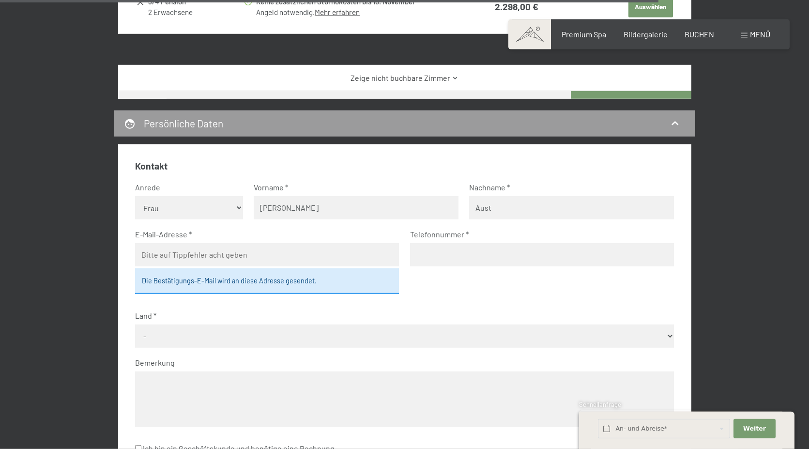
type input "Aust"
type input "r"
type input "irene.bleich@gmx.de"
type input "015224268359"
click at [135, 324] on select "- Deutschland Österreich Schweiz Italien Niederlande Belgien Vereinigtes Königr…" at bounding box center [404, 335] width 539 height 23
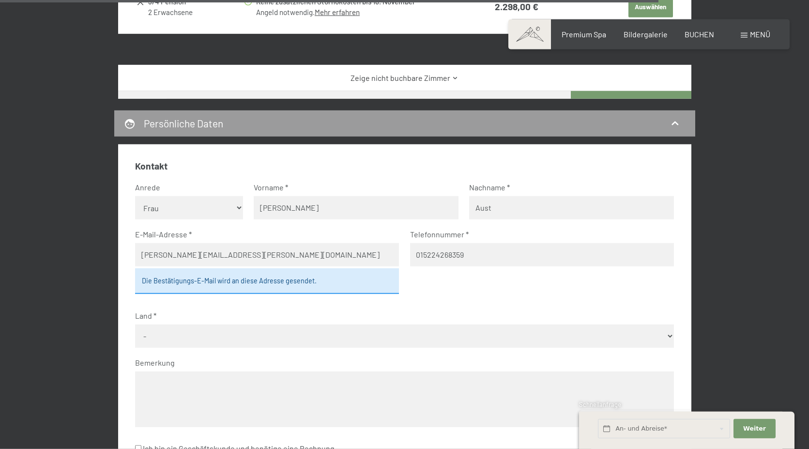
select select "DEU"
click option "Deutschland" at bounding box center [0, 0] width 0 height 0
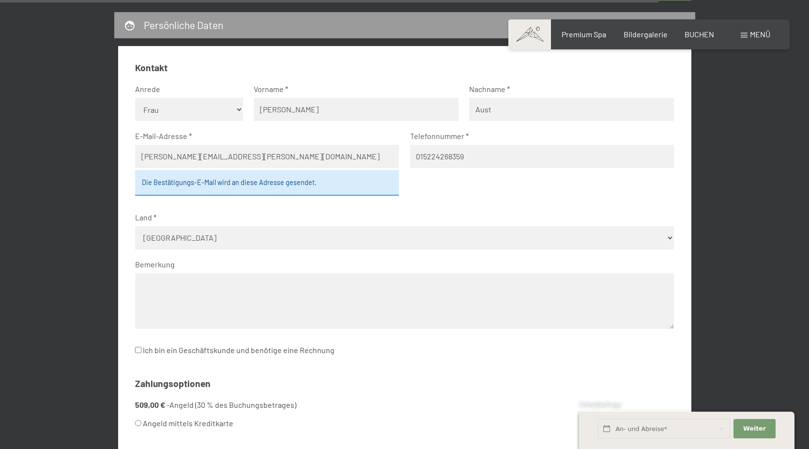
scroll to position [4280, 0]
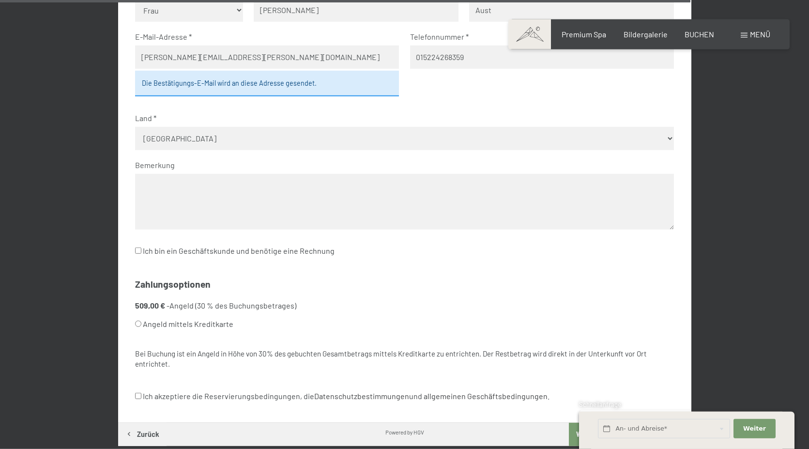
click at [140, 323] on input "Angeld mittels Kreditkarte" at bounding box center [138, 323] width 6 height 6
radio input "true"
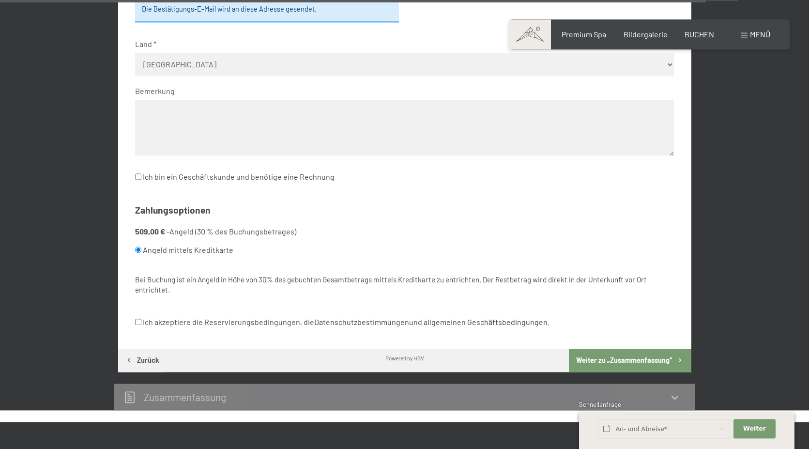
scroll to position [4379, 0]
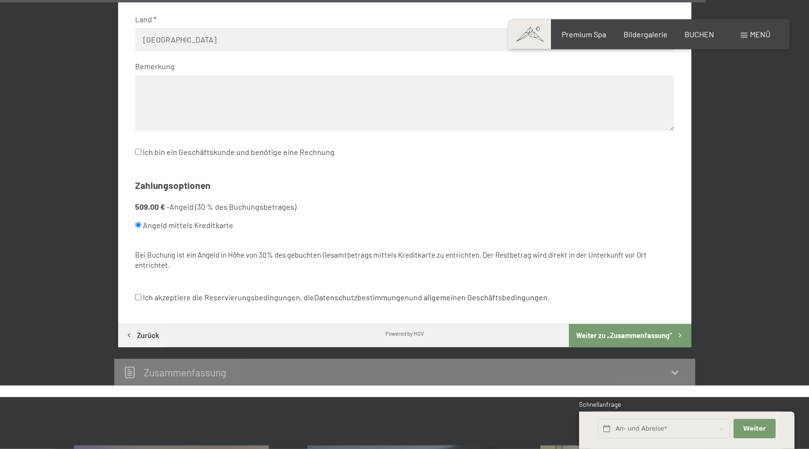
click at [138, 295] on input "Ich akzeptiere die Reservierungsbedingungen, die Datenschutzbestimmungen und al…" at bounding box center [138, 297] width 6 height 6
checkbox input "true"
click at [646, 329] on button "Weiter zu „Zusammen­fassung“" at bounding box center [630, 335] width 122 height 23
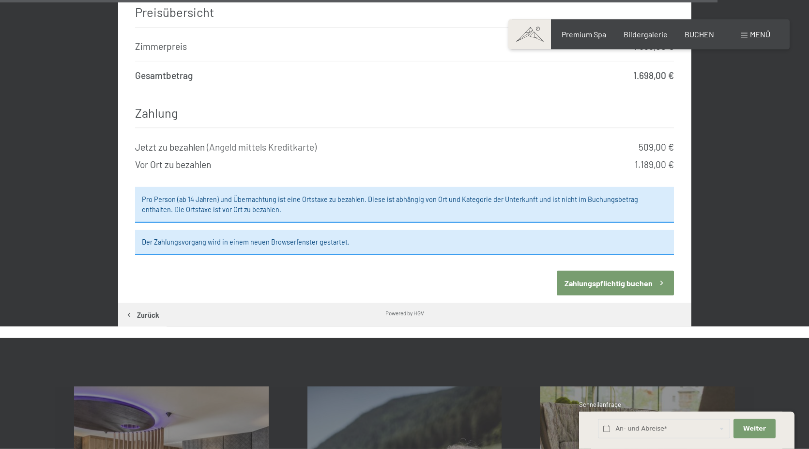
scroll to position [4971, 0]
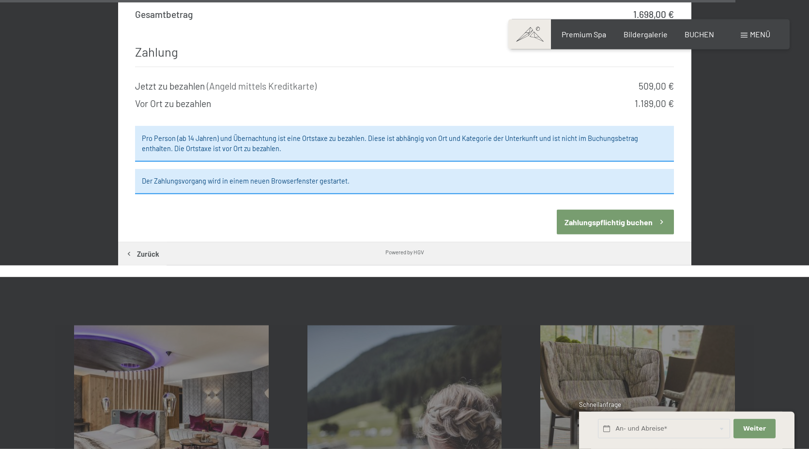
click at [604, 210] on button "Zahlungspflichtig buchen" at bounding box center [615, 222] width 117 height 25
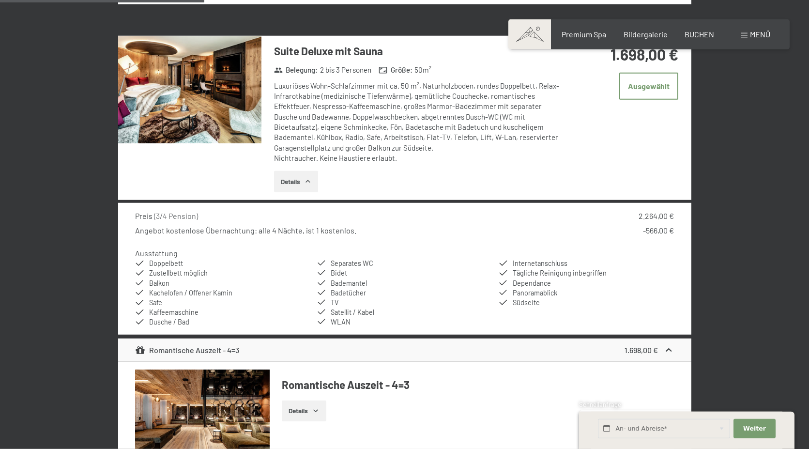
scroll to position [1070, 0]
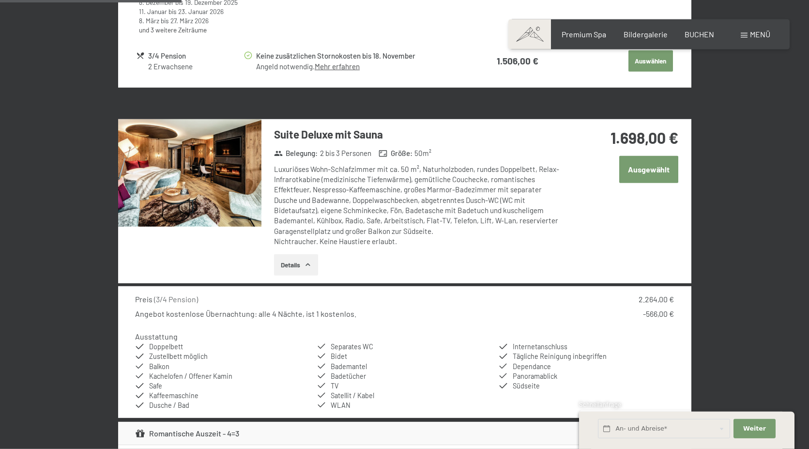
click at [655, 170] on button "Ausgewählt" at bounding box center [648, 169] width 59 height 27
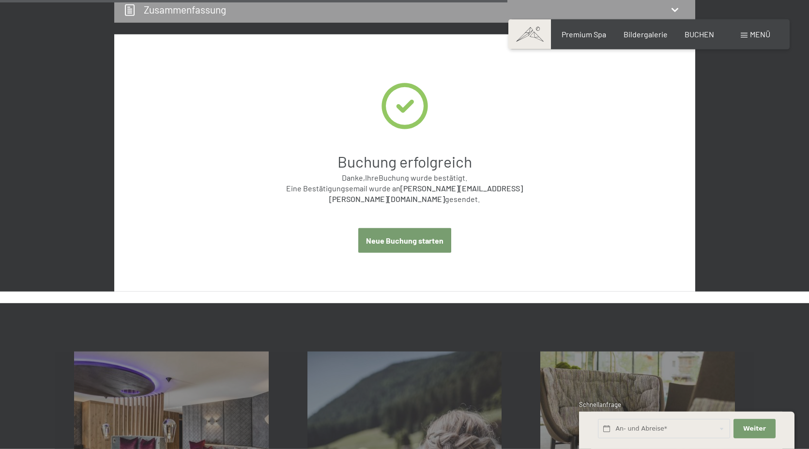
scroll to position [340, 0]
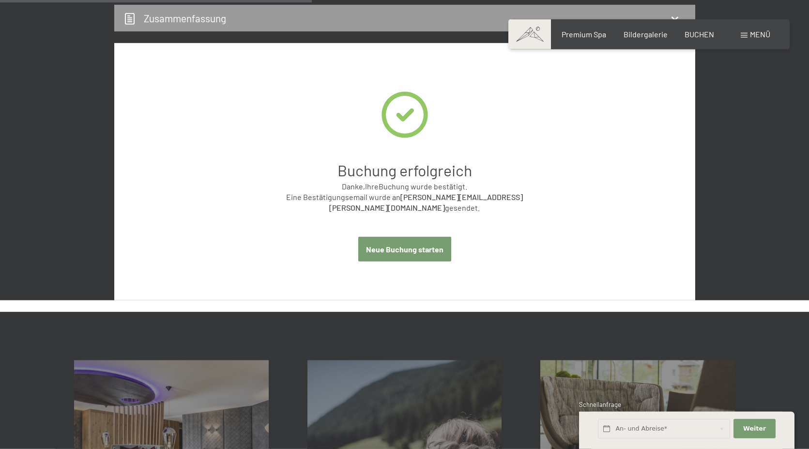
click at [439, 241] on button "Neue Buchung starten" at bounding box center [404, 249] width 93 height 25
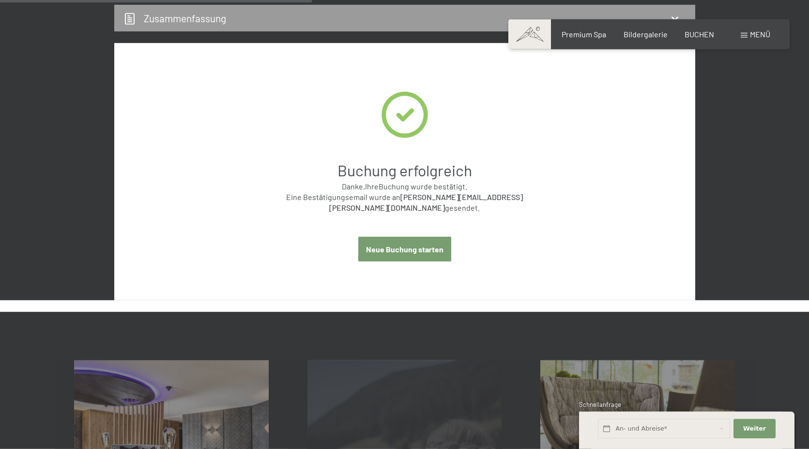
select select "2025-11-01"
select select "2025-12-01"
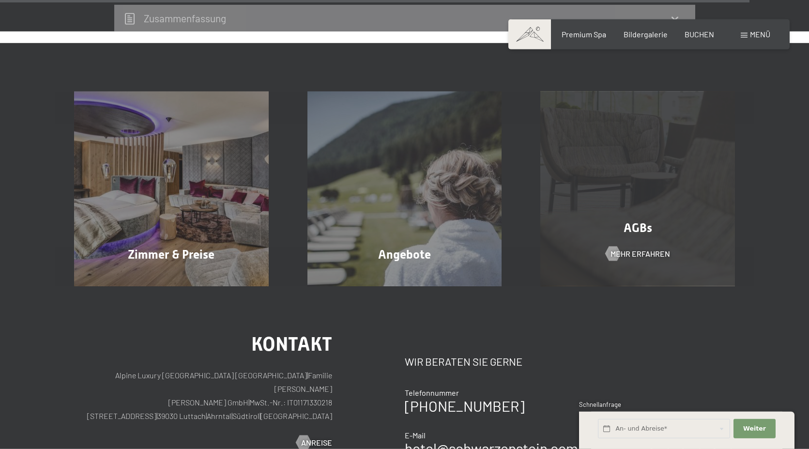
select select "2025-11-01"
select select "2025-12-01"
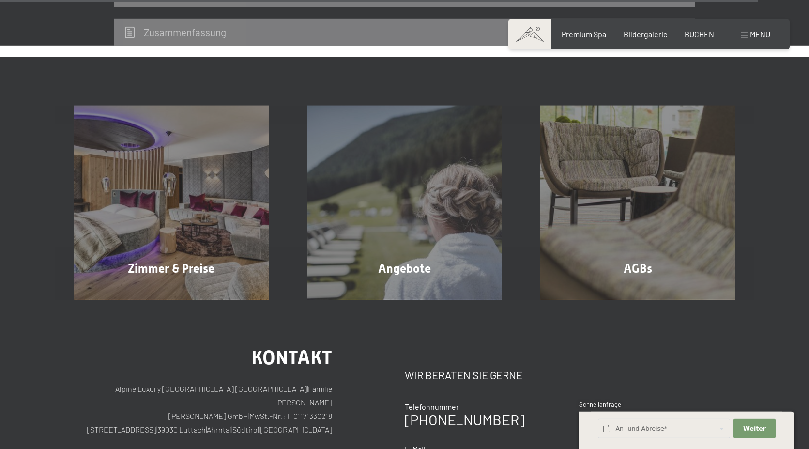
scroll to position [4275, 0]
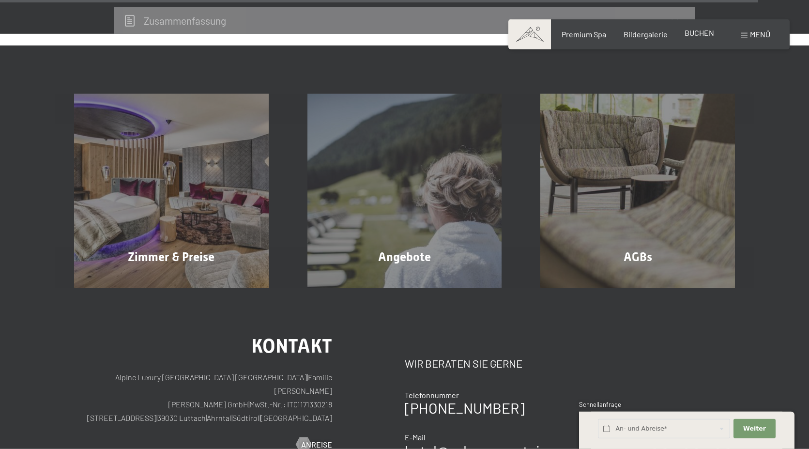
click at [706, 30] on span "BUCHEN" at bounding box center [699, 32] width 30 height 9
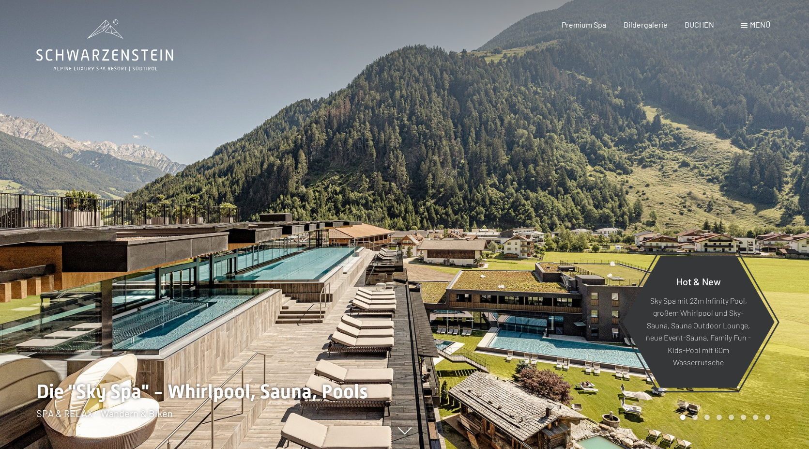
click at [741, 24] on span at bounding box center [744, 25] width 7 height 5
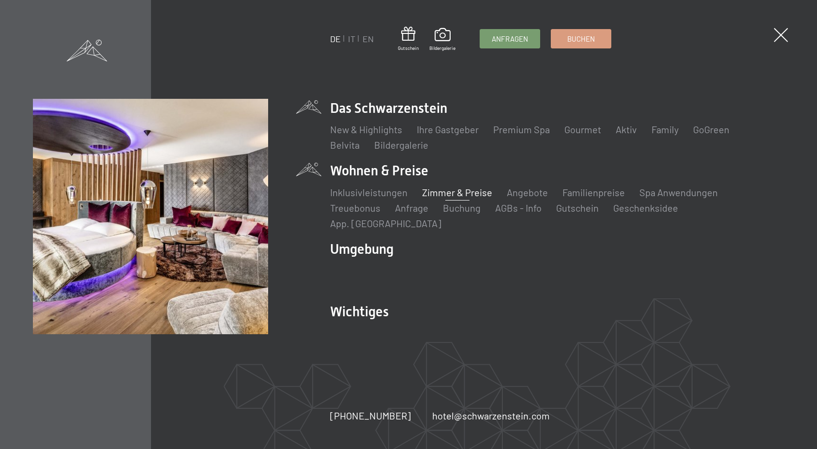
click at [433, 198] on link "Zimmer & Preise" at bounding box center [457, 192] width 70 height 12
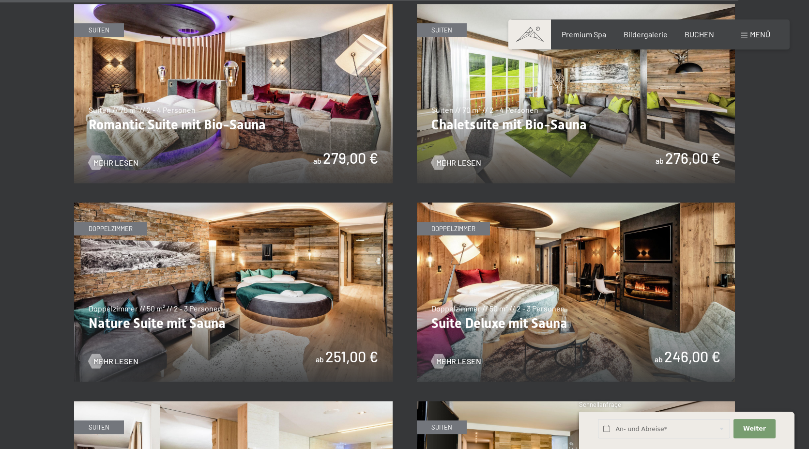
scroll to position [839, 0]
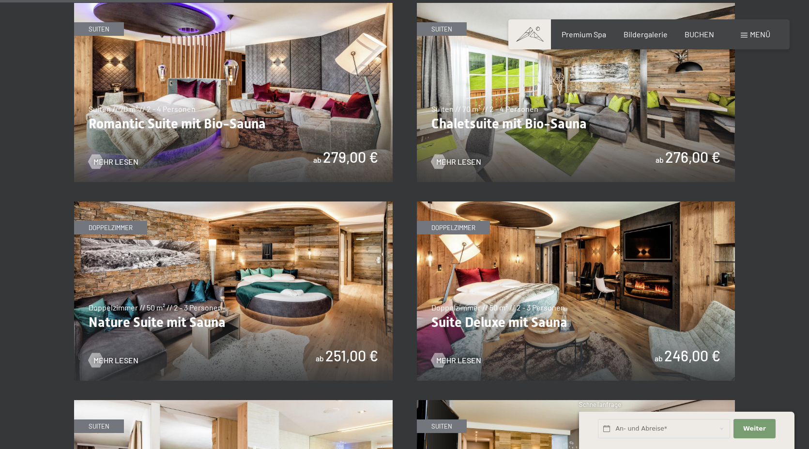
click at [328, 279] on img at bounding box center [233, 290] width 319 height 179
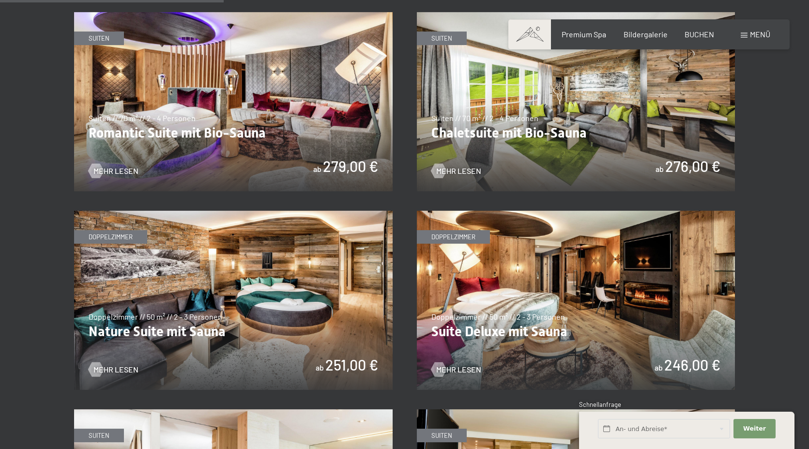
scroll to position [839, 0]
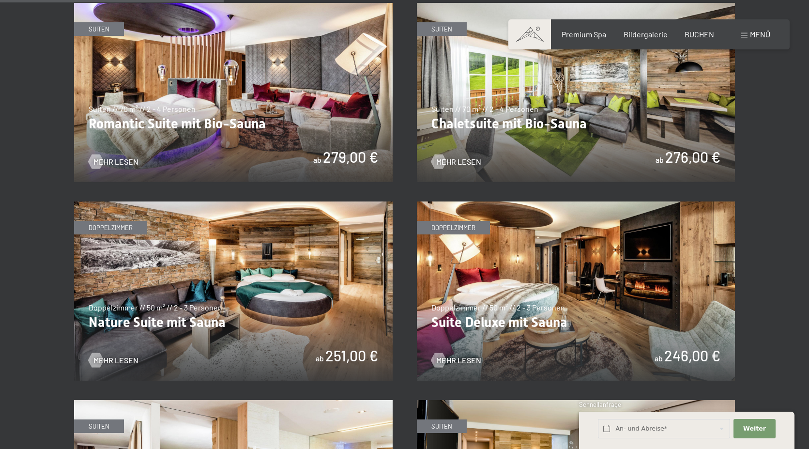
click at [487, 275] on img at bounding box center [576, 290] width 319 height 179
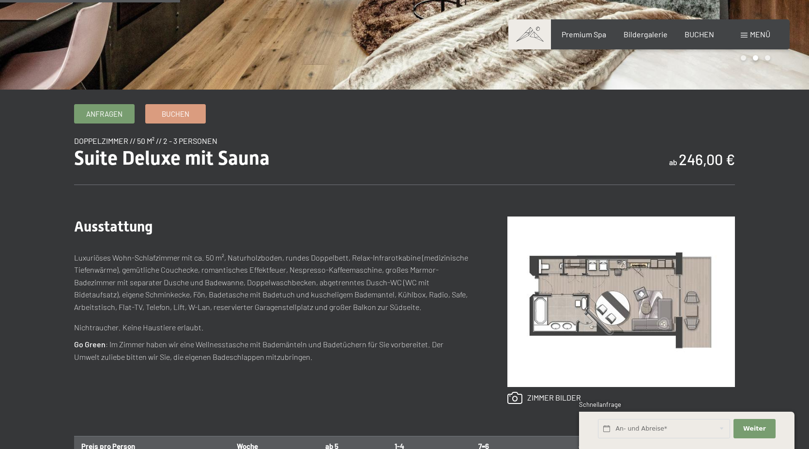
scroll to position [346, 0]
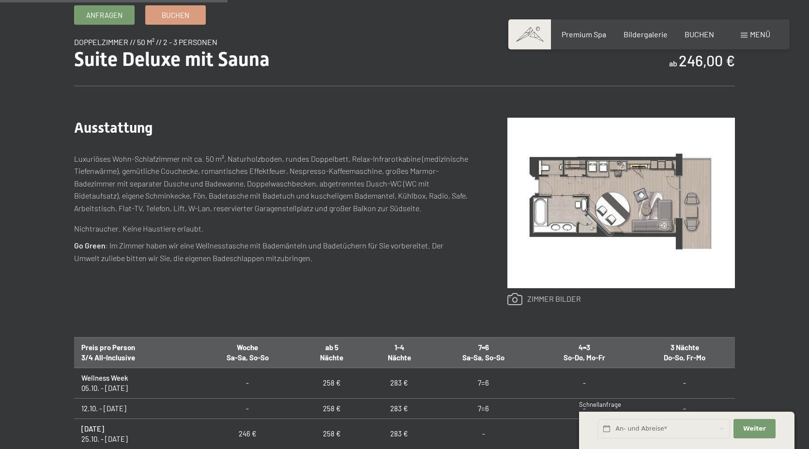
click at [542, 294] on link at bounding box center [544, 299] width 74 height 13
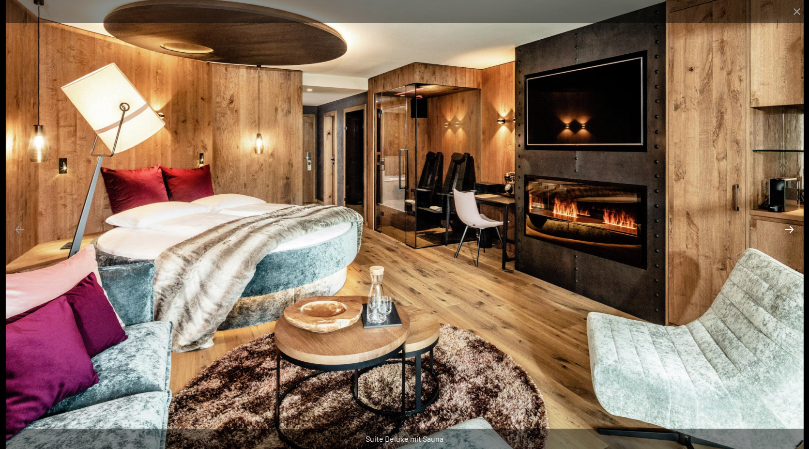
click at [786, 229] on button "Next slide" at bounding box center [789, 229] width 20 height 19
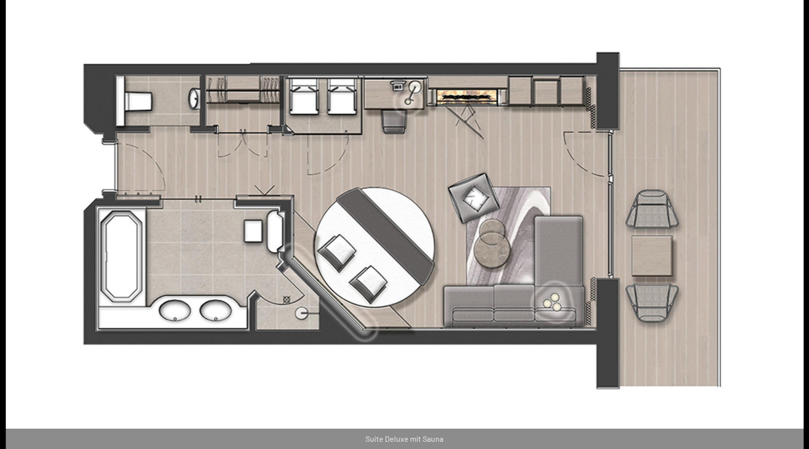
click at [786, 229] on button "Next slide" at bounding box center [794, 229] width 20 height 19
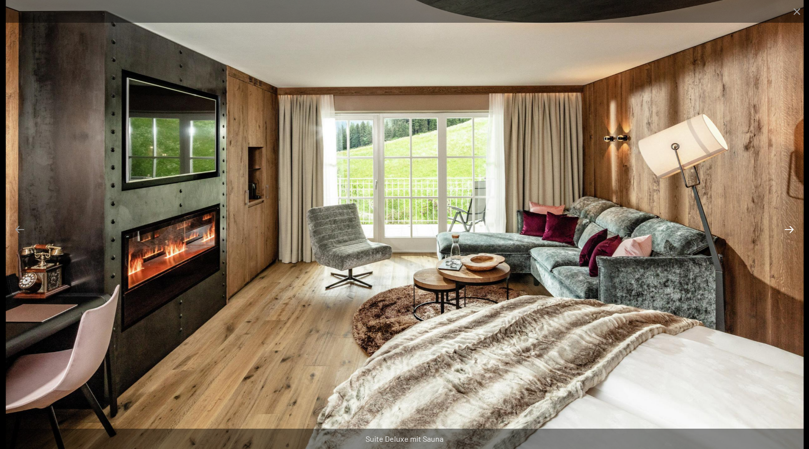
click at [786, 229] on button "Next slide" at bounding box center [789, 229] width 20 height 19
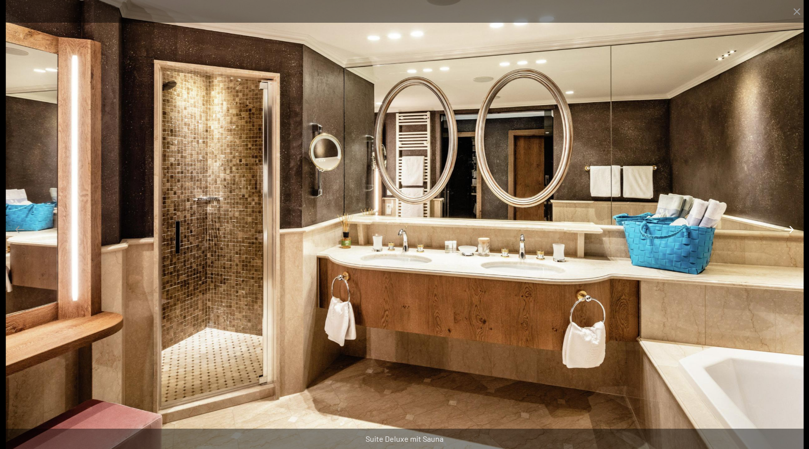
click at [786, 229] on button "Next slide" at bounding box center [789, 229] width 20 height 19
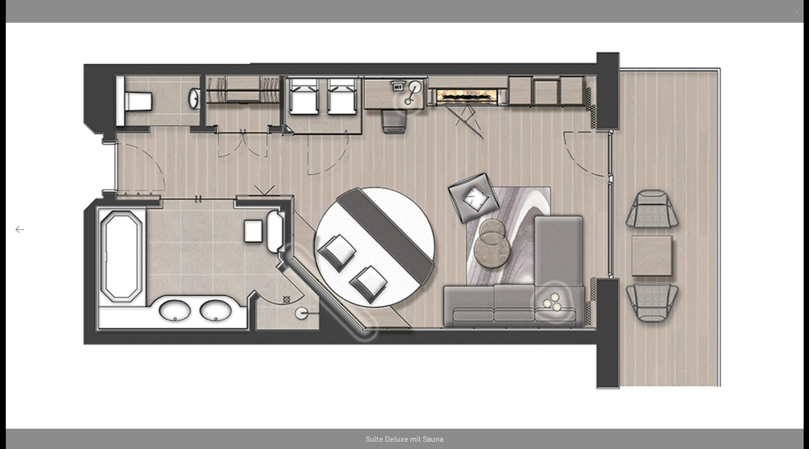
click at [786, 229] on button "Next slide" at bounding box center [789, 229] width 20 height 19
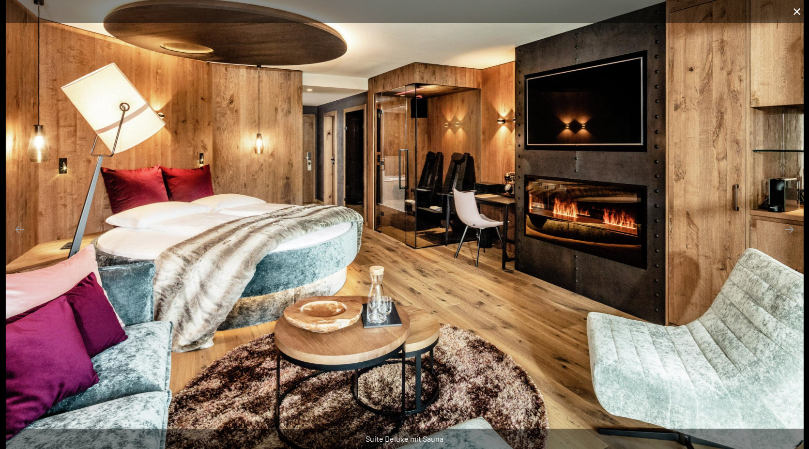
click at [797, 19] on button "Close gallery" at bounding box center [797, 11] width 24 height 23
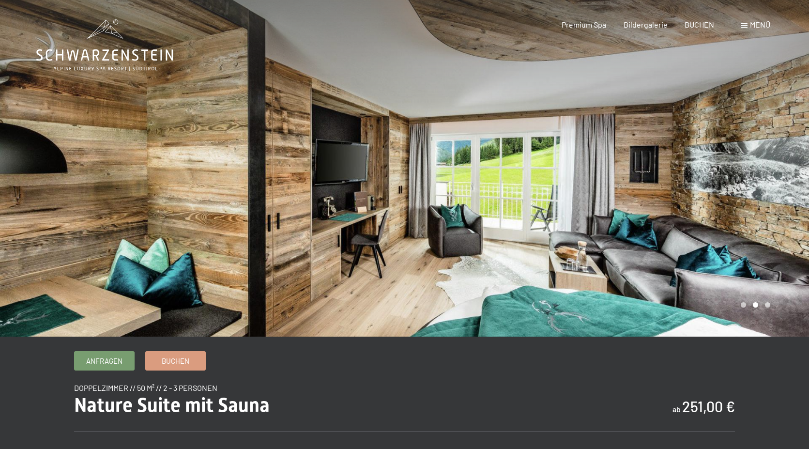
click at [698, 216] on div at bounding box center [607, 168] width 405 height 336
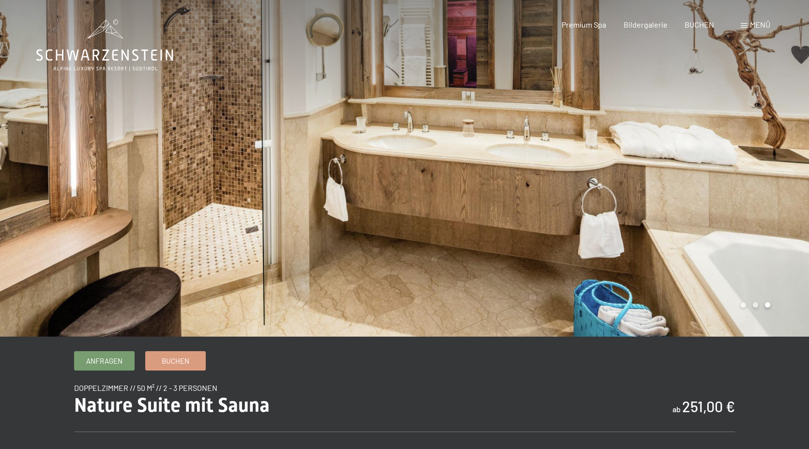
click at [698, 216] on div at bounding box center [607, 168] width 405 height 336
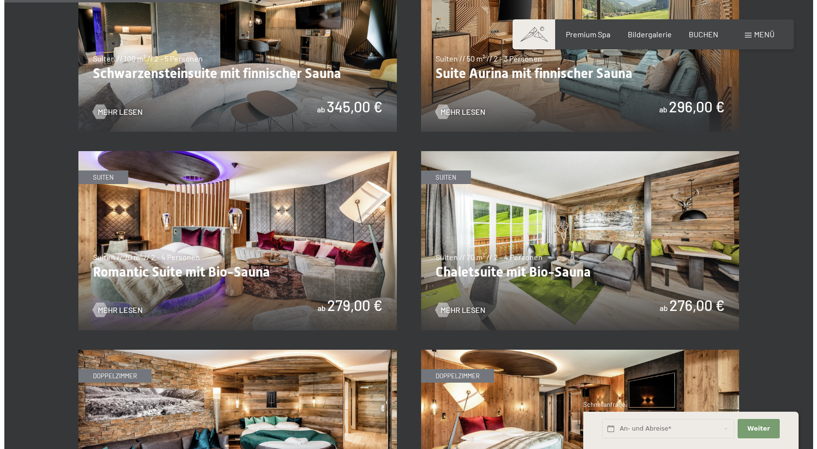
scroll to position [839, 0]
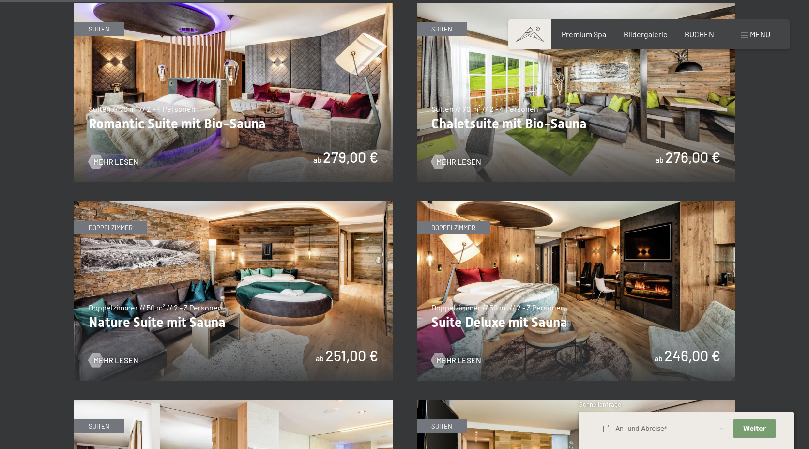
click at [760, 35] on span "Menü" at bounding box center [760, 34] width 20 height 9
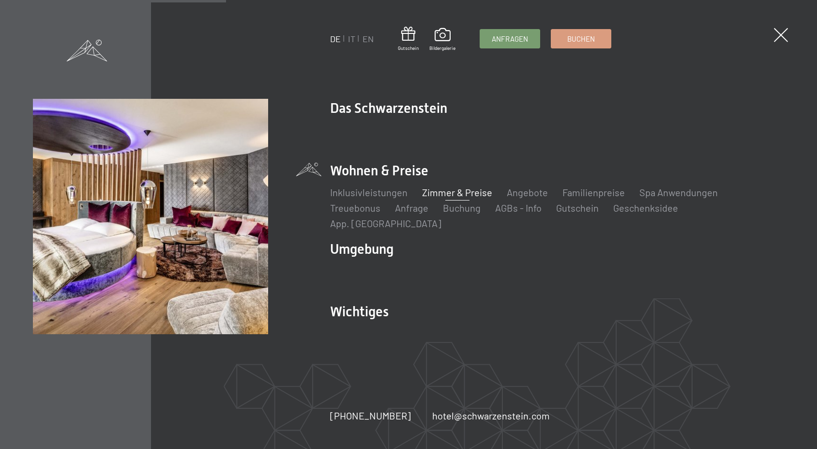
click at [760, 35] on span "Menü" at bounding box center [768, 34] width 20 height 9
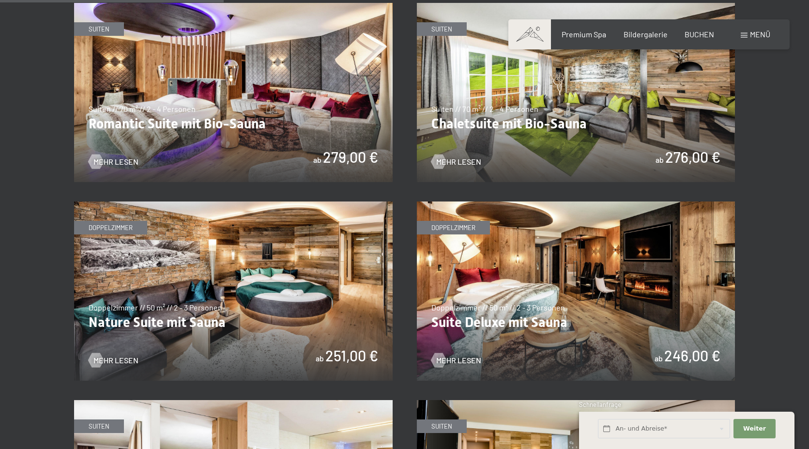
click at [747, 31] on div "Menü" at bounding box center [756, 34] width 30 height 11
click at [747, 31] on div "Buchen Anfragen Premium Spa Bildergalerie BUCHEN Menü DE IT EN Gutschein Bilder…" at bounding box center [649, 34] width 243 height 11
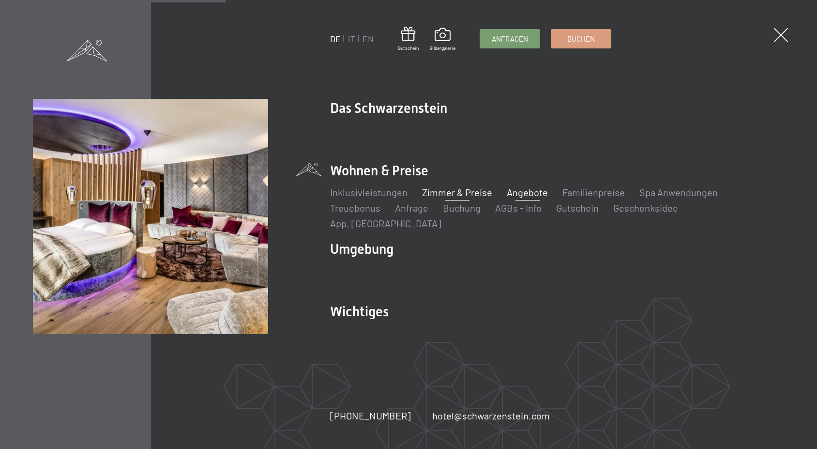
click at [515, 198] on link "Angebote" at bounding box center [527, 192] width 41 height 12
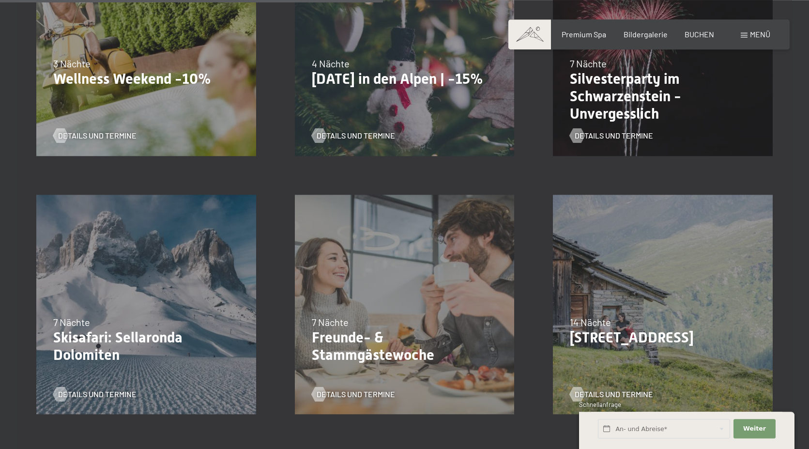
scroll to position [839, 0]
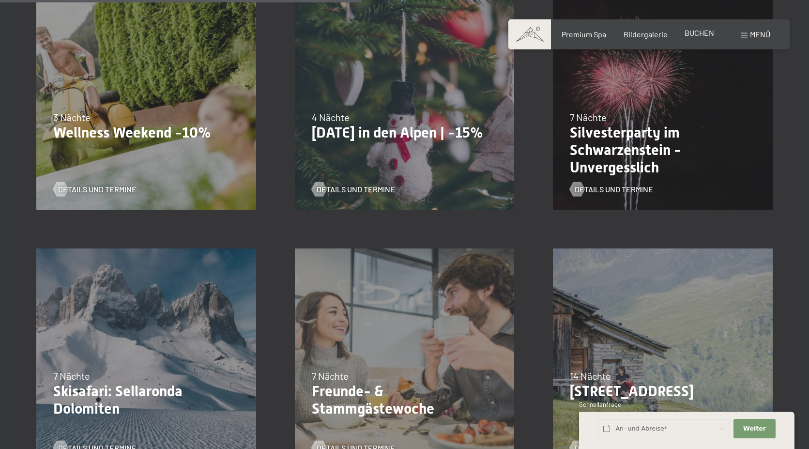
click at [693, 37] on span "BUCHEN" at bounding box center [699, 32] width 30 height 9
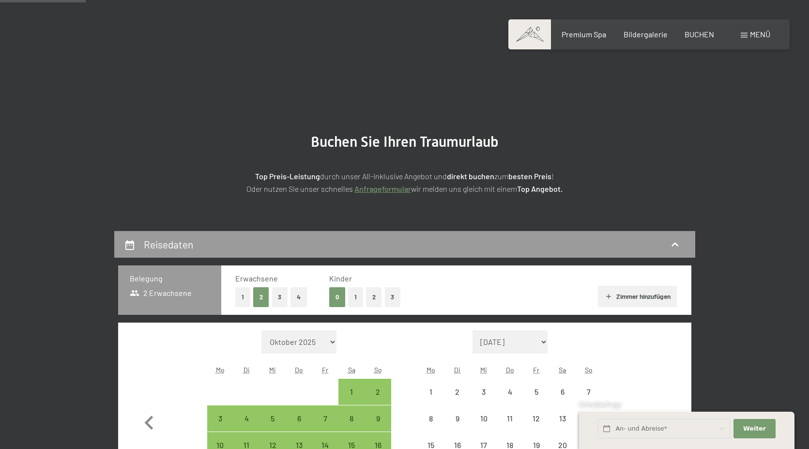
select select "2025-11-01"
select select "2025-12-01"
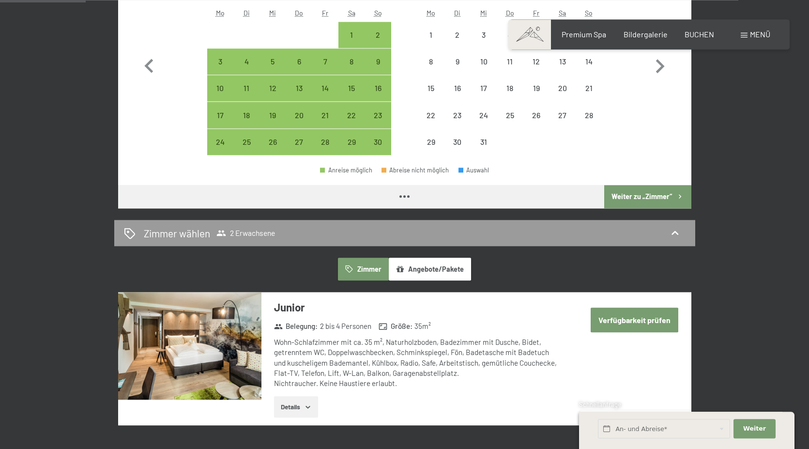
select select "2025-11-01"
select select "2025-12-01"
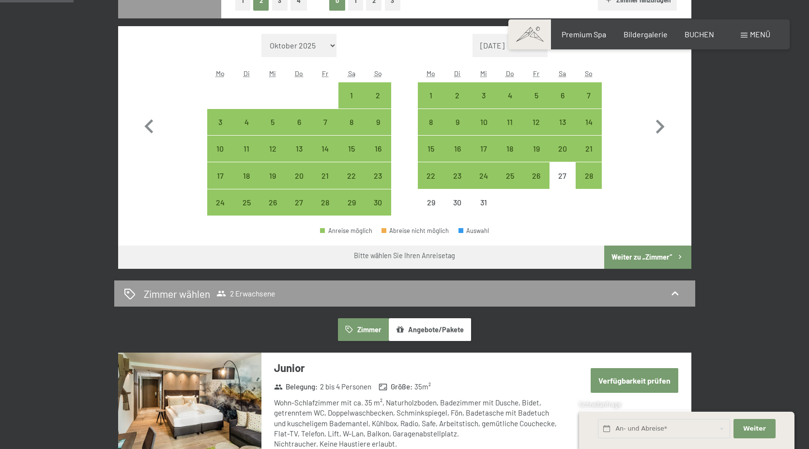
scroll to position [247, 0]
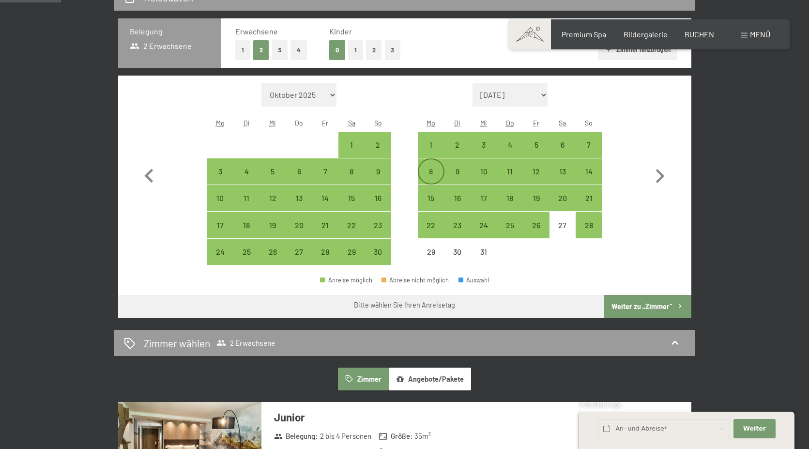
click at [435, 178] on div "8" at bounding box center [431, 179] width 24 height 24
select select "[DATE]"
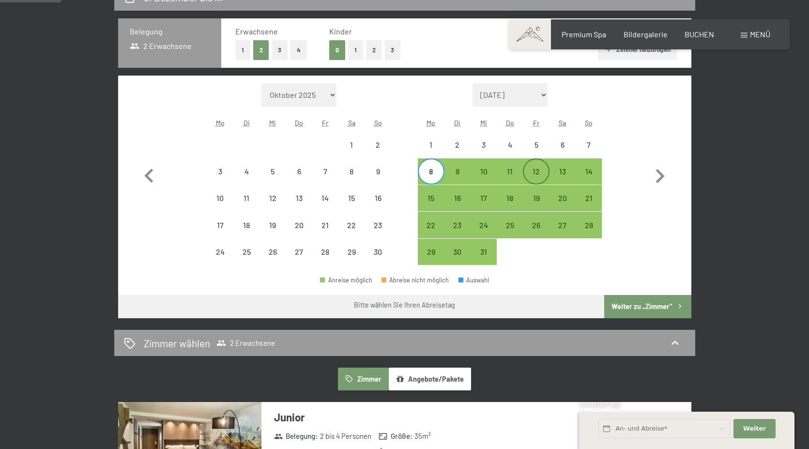
click at [543, 171] on div "12" at bounding box center [536, 179] width 24 height 24
select select "[DATE]"
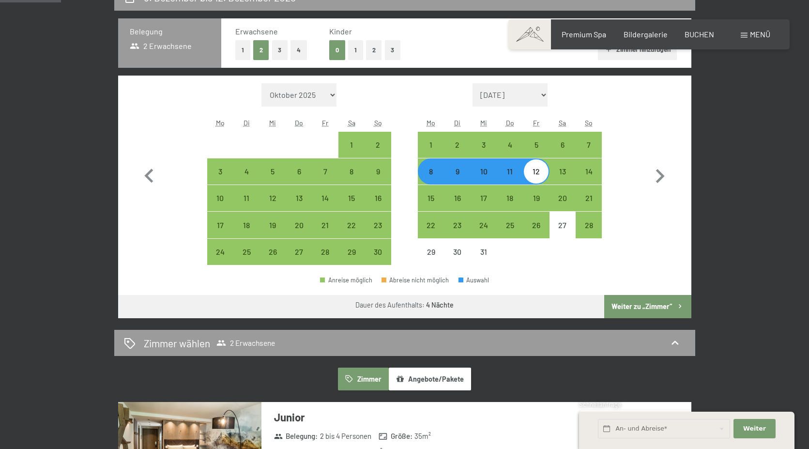
click at [619, 299] on button "Weiter zu „Zimmer“" at bounding box center [647, 306] width 87 height 23
select select "[DATE]"
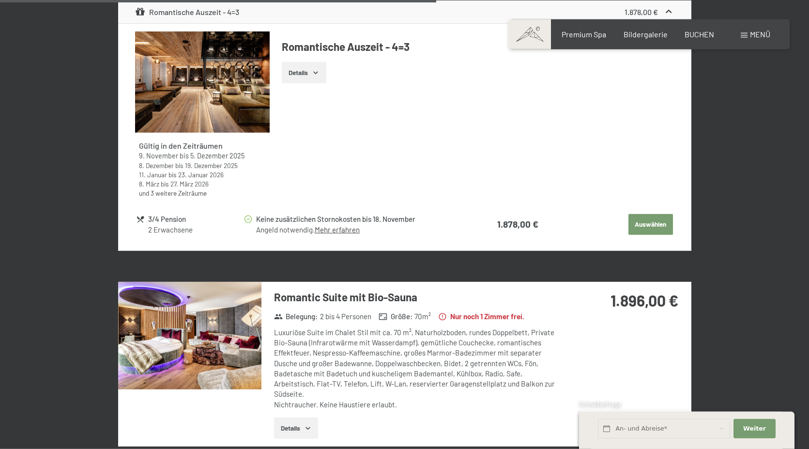
scroll to position [2453, 0]
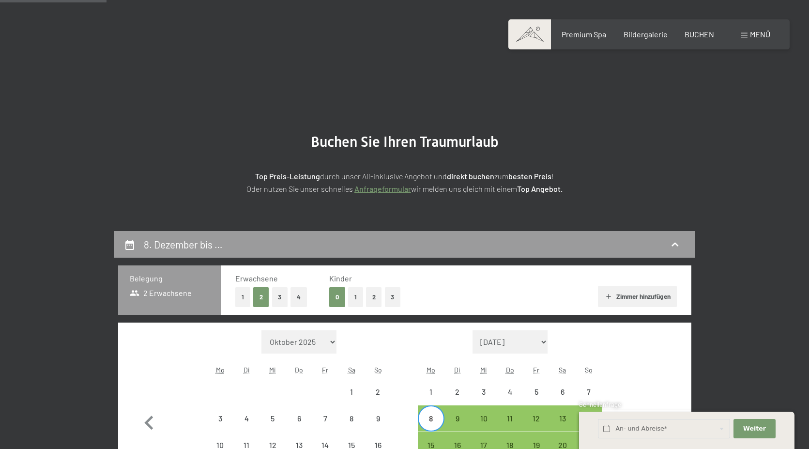
select select "[DATE]"
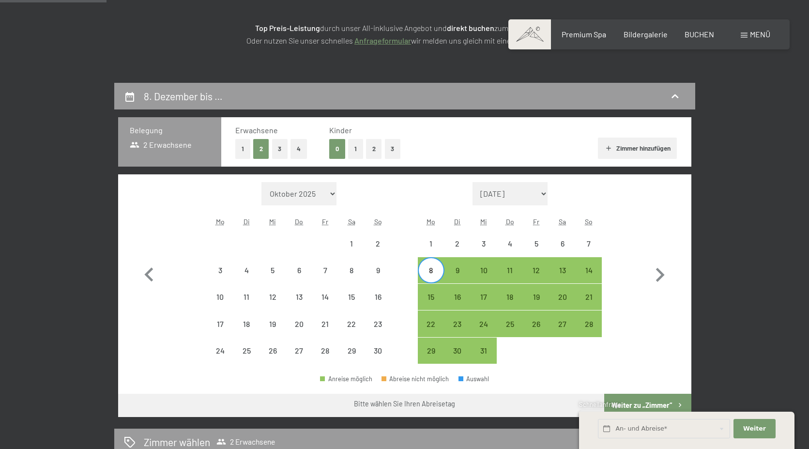
scroll to position [148, 0]
click at [538, 268] on div "12" at bounding box center [536, 278] width 24 height 24
select select "[DATE]"
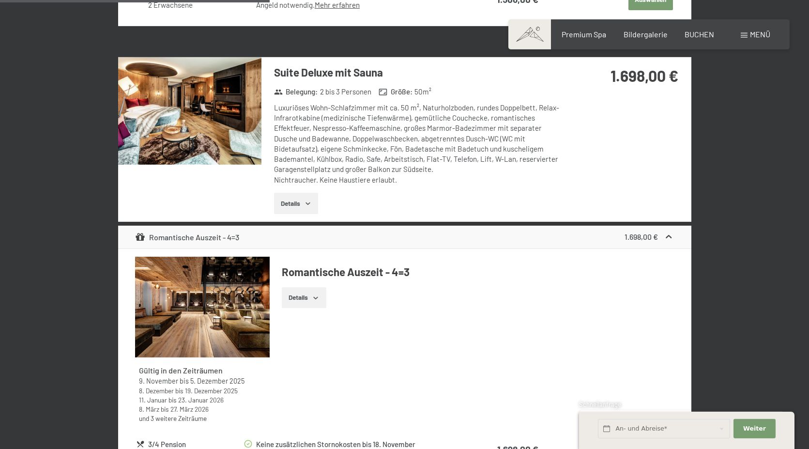
scroll to position [1531, 0]
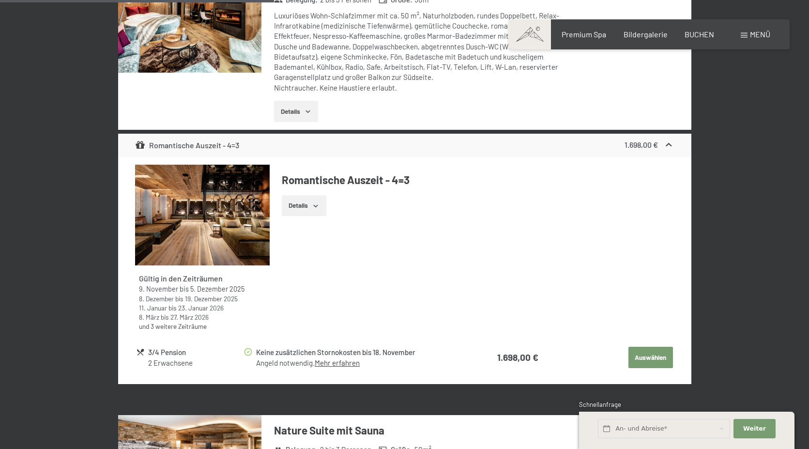
click at [641, 358] on button "Auswählen" at bounding box center [650, 357] width 45 height 21
select select "[DATE]"
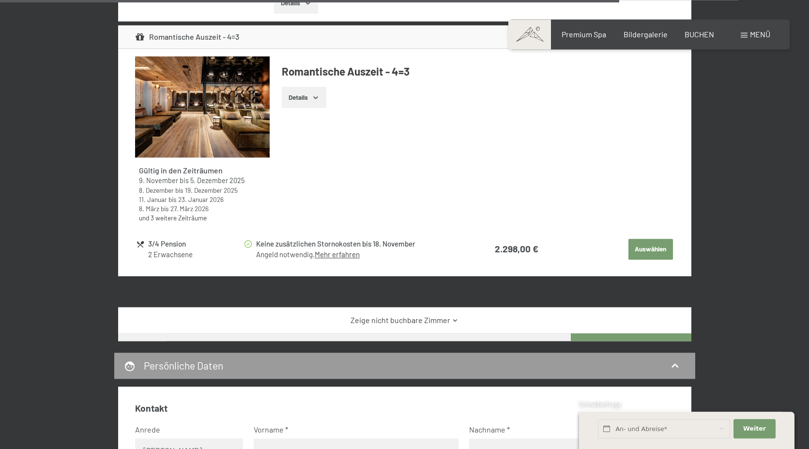
scroll to position [3869, 0]
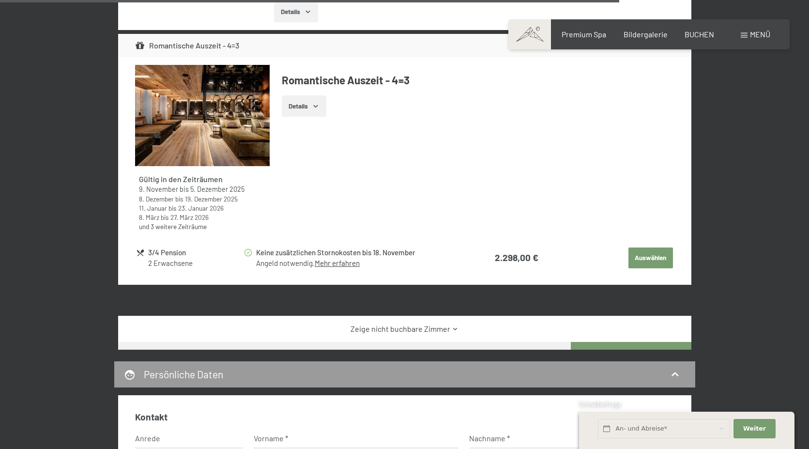
click at [456, 325] on icon at bounding box center [455, 328] width 7 height 7
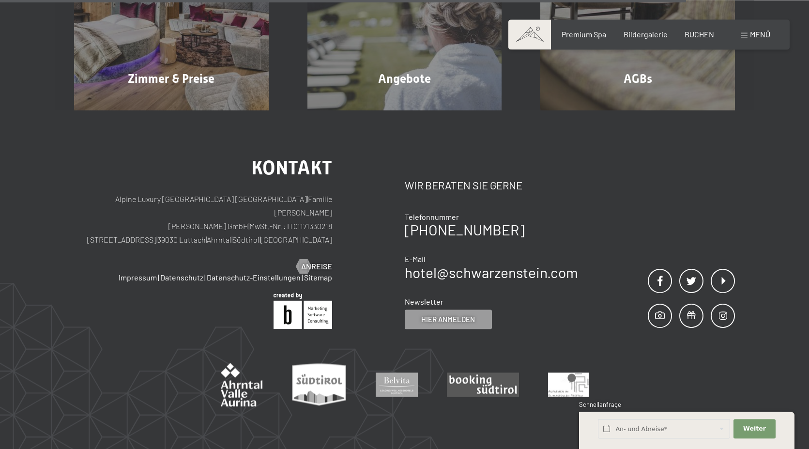
scroll to position [1192, 0]
